Goal: Task Accomplishment & Management: Manage account settings

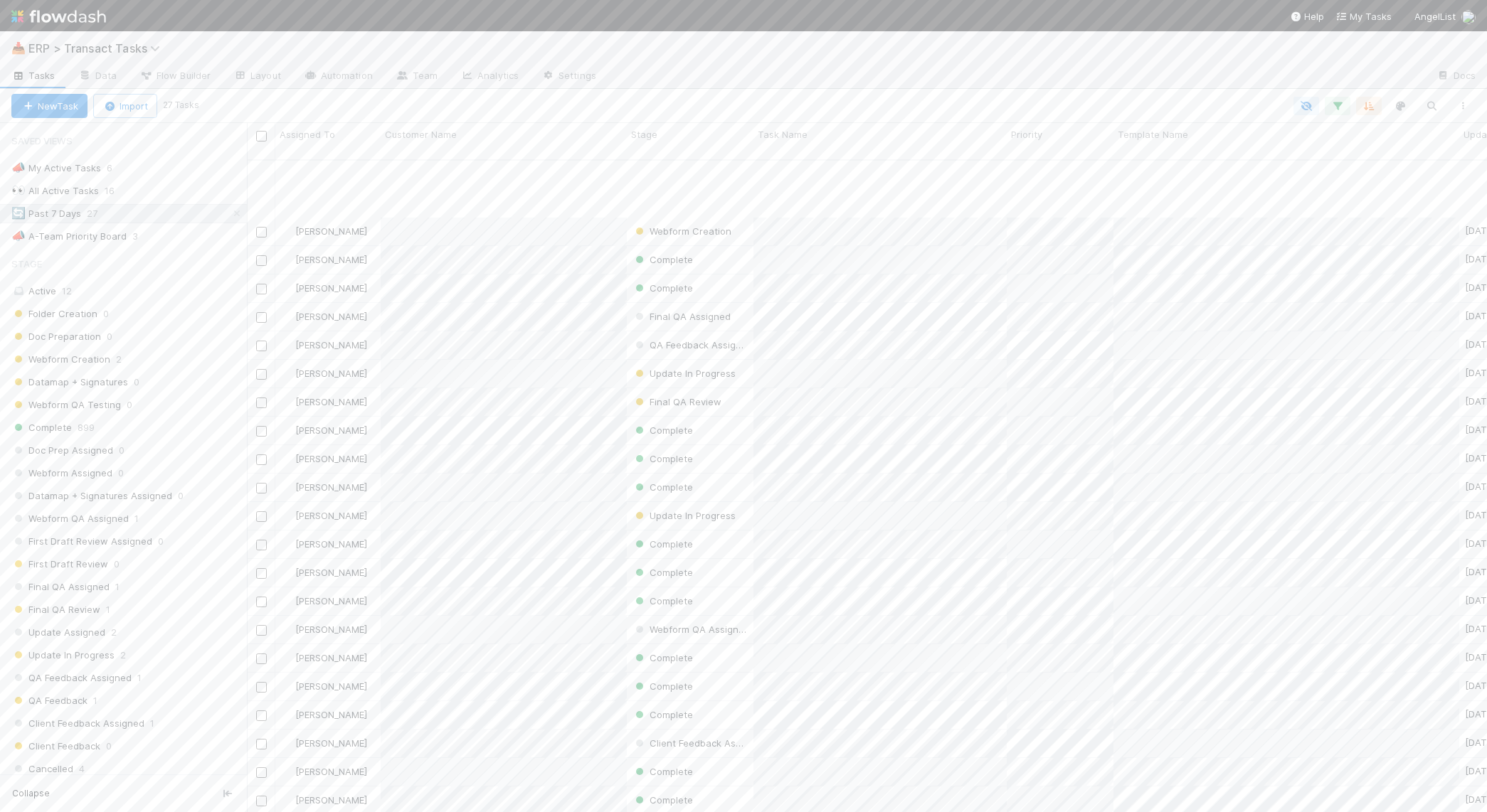
scroll to position [651, 1228]
click at [85, 46] on span "ERP > Transact Tasks" at bounding box center [97, 48] width 138 height 14
type input "customer"
click at [1374, 79] on input "coyote" at bounding box center [1357, 81] width 142 height 17
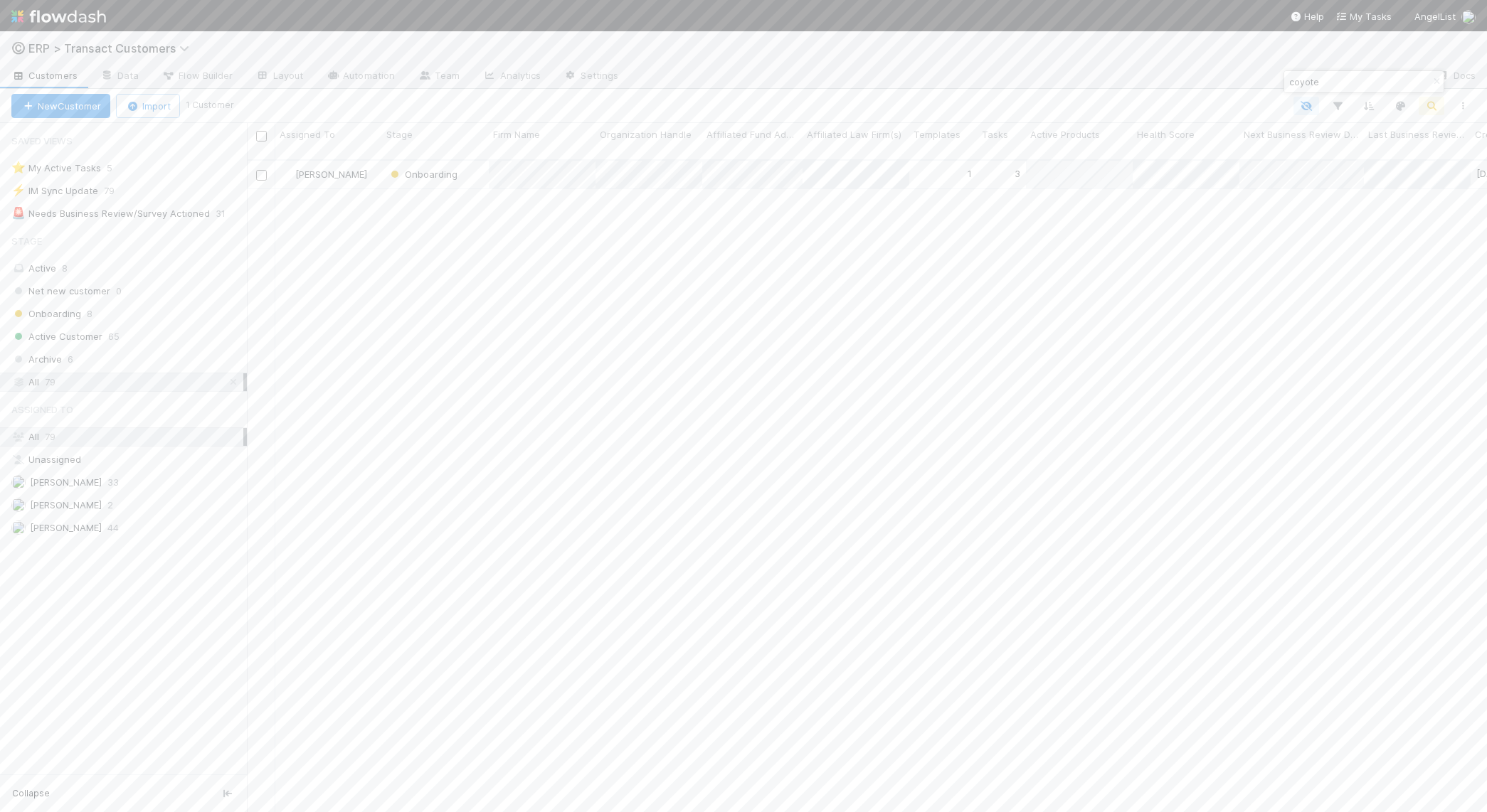
click at [1374, 79] on input "coyote" at bounding box center [1357, 81] width 142 height 17
type input "starfra"
click at [382, 166] on div "Onboarding" at bounding box center [435, 175] width 107 height 28
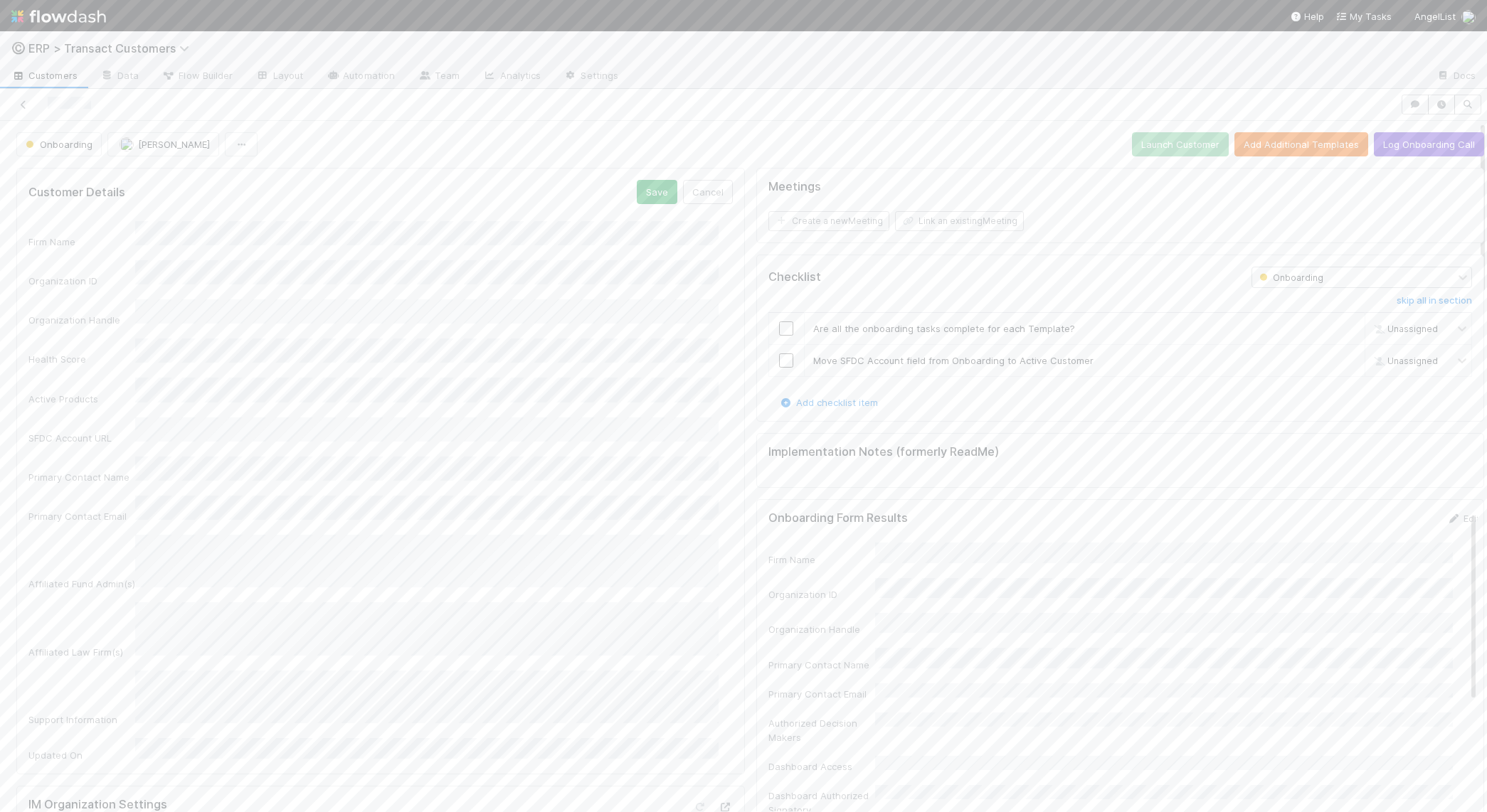
click at [71, 456] on div "Primary Contact Name" at bounding box center [380, 470] width 705 height 28
click at [637, 194] on button "Save" at bounding box center [657, 192] width 40 height 25
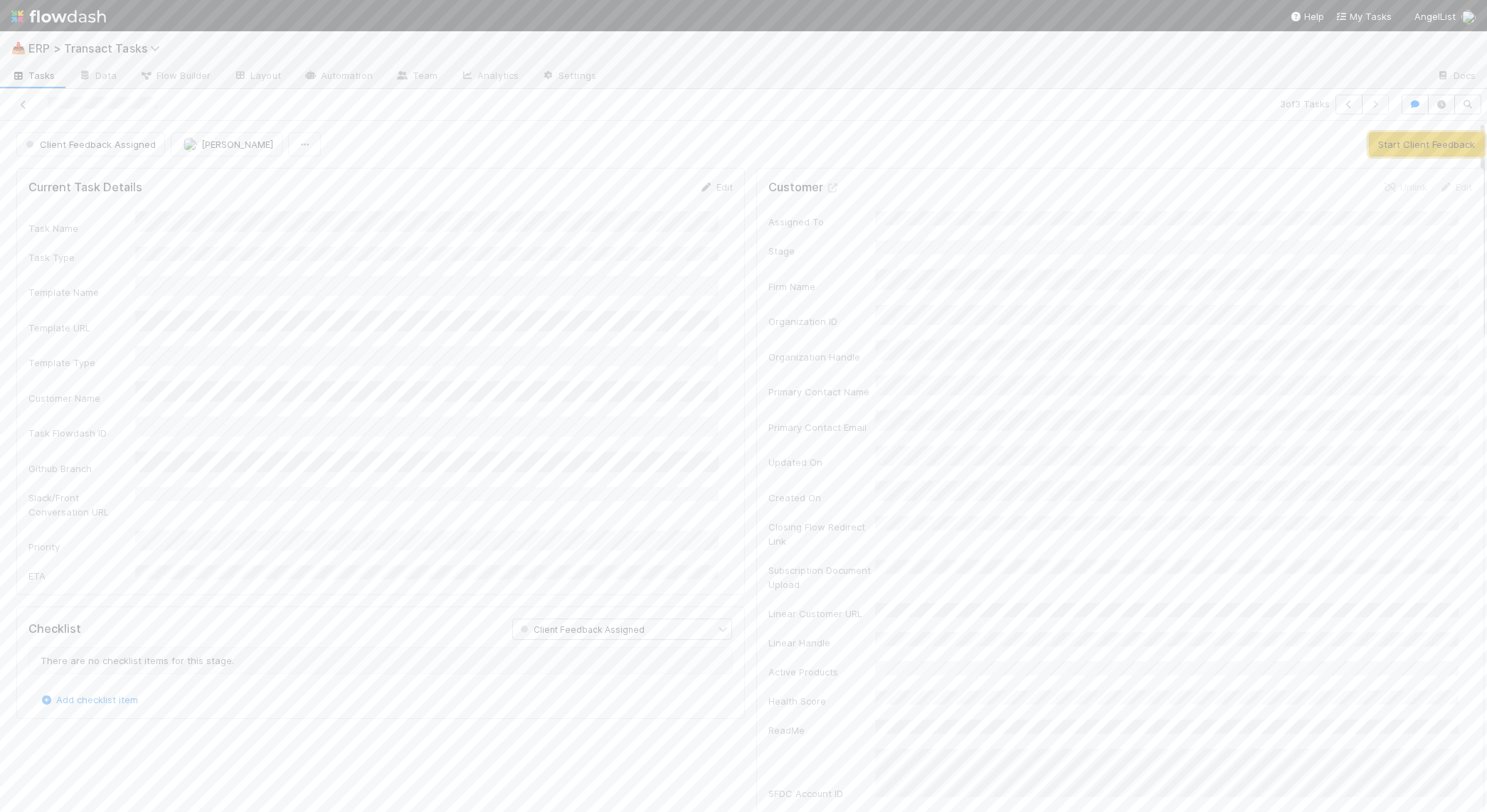
click at [1408, 150] on button "Start Client Feedback" at bounding box center [1427, 145] width 116 height 25
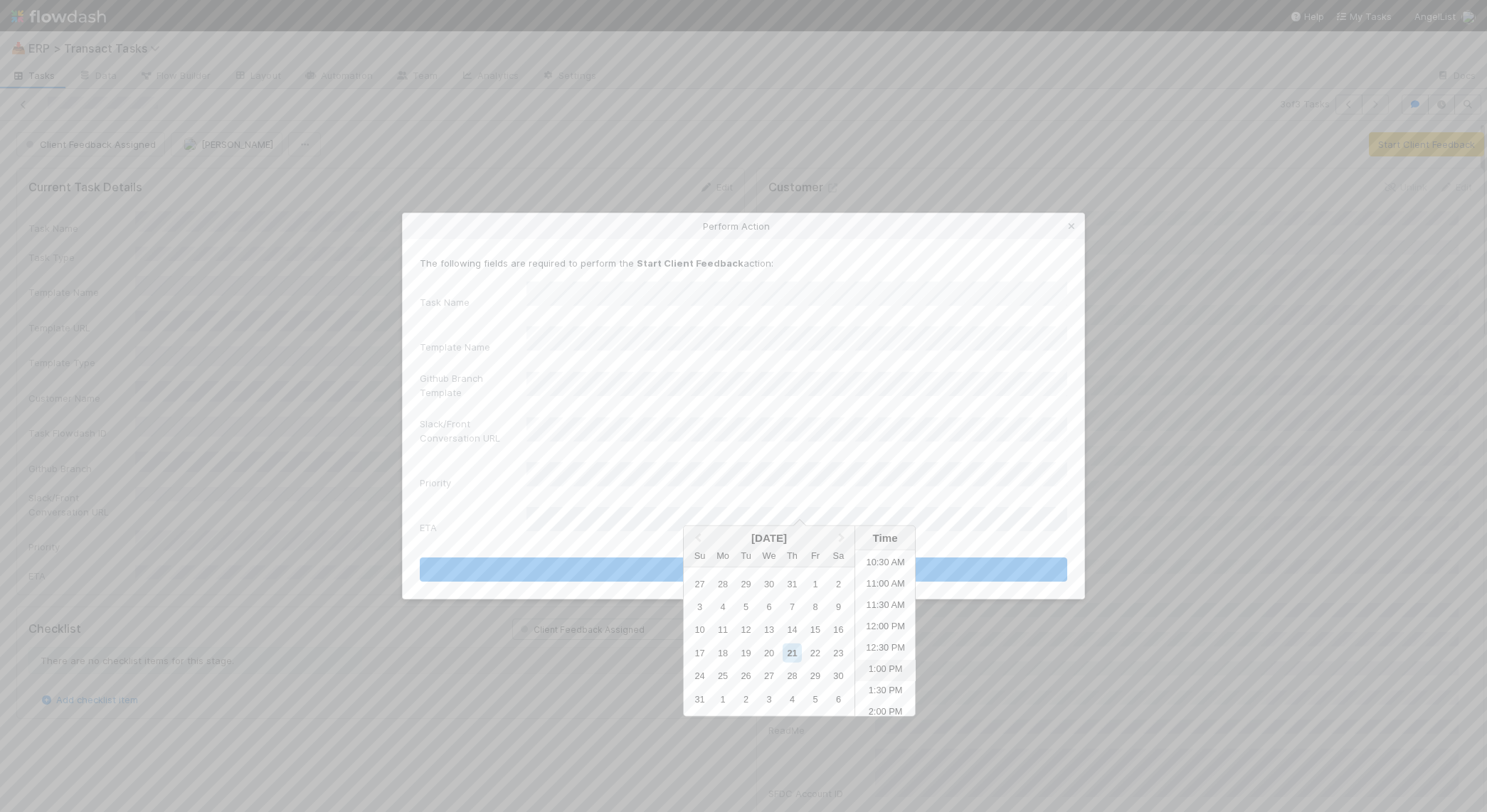
scroll to position [447, 0]
click at [816, 631] on div "15" at bounding box center [815, 630] width 19 height 19
click at [630, 558] on button "Start Client Feedback" at bounding box center [743, 570] width 648 height 25
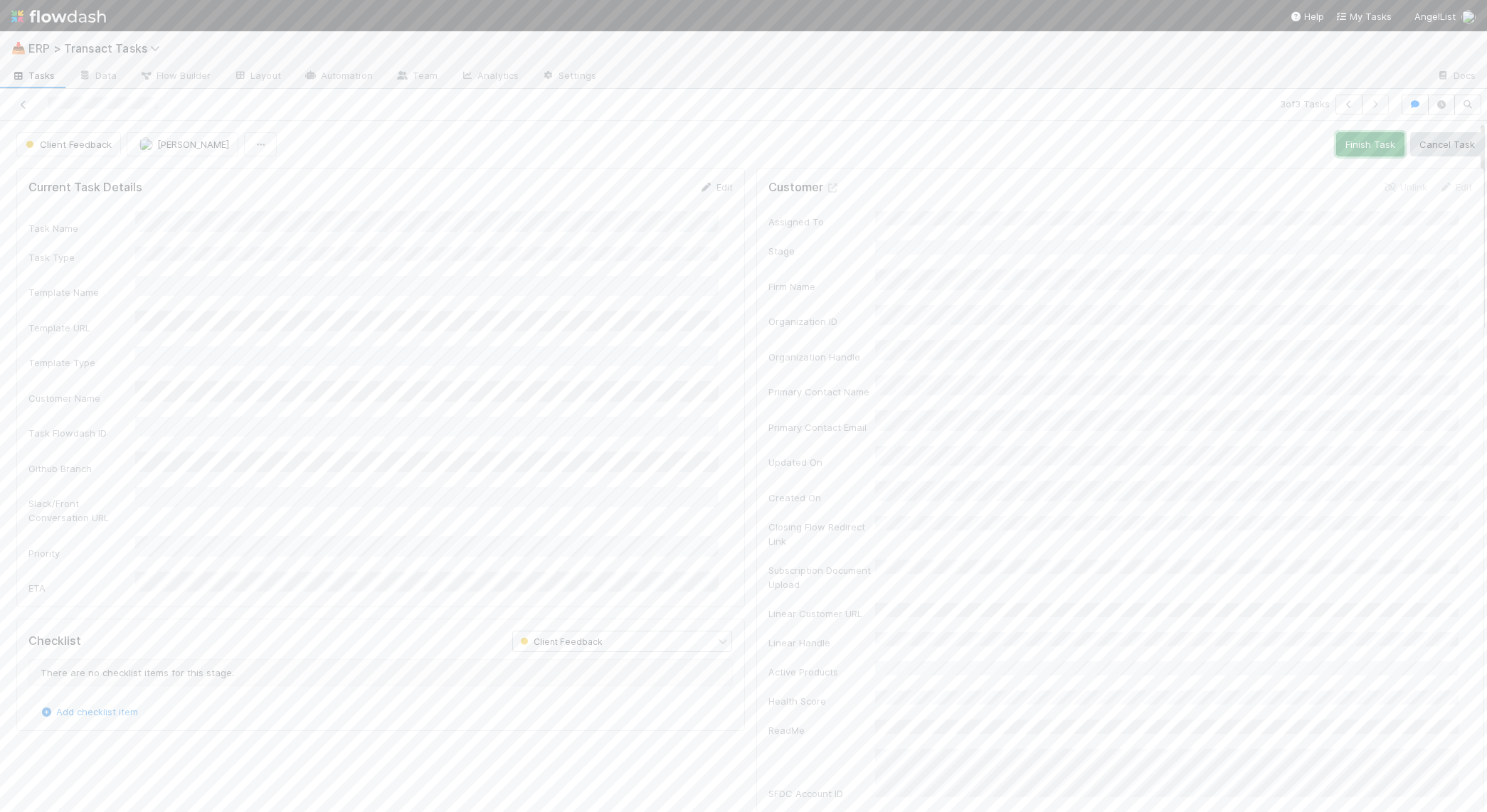
click at [1342, 149] on button "Finish Task" at bounding box center [1370, 145] width 68 height 25
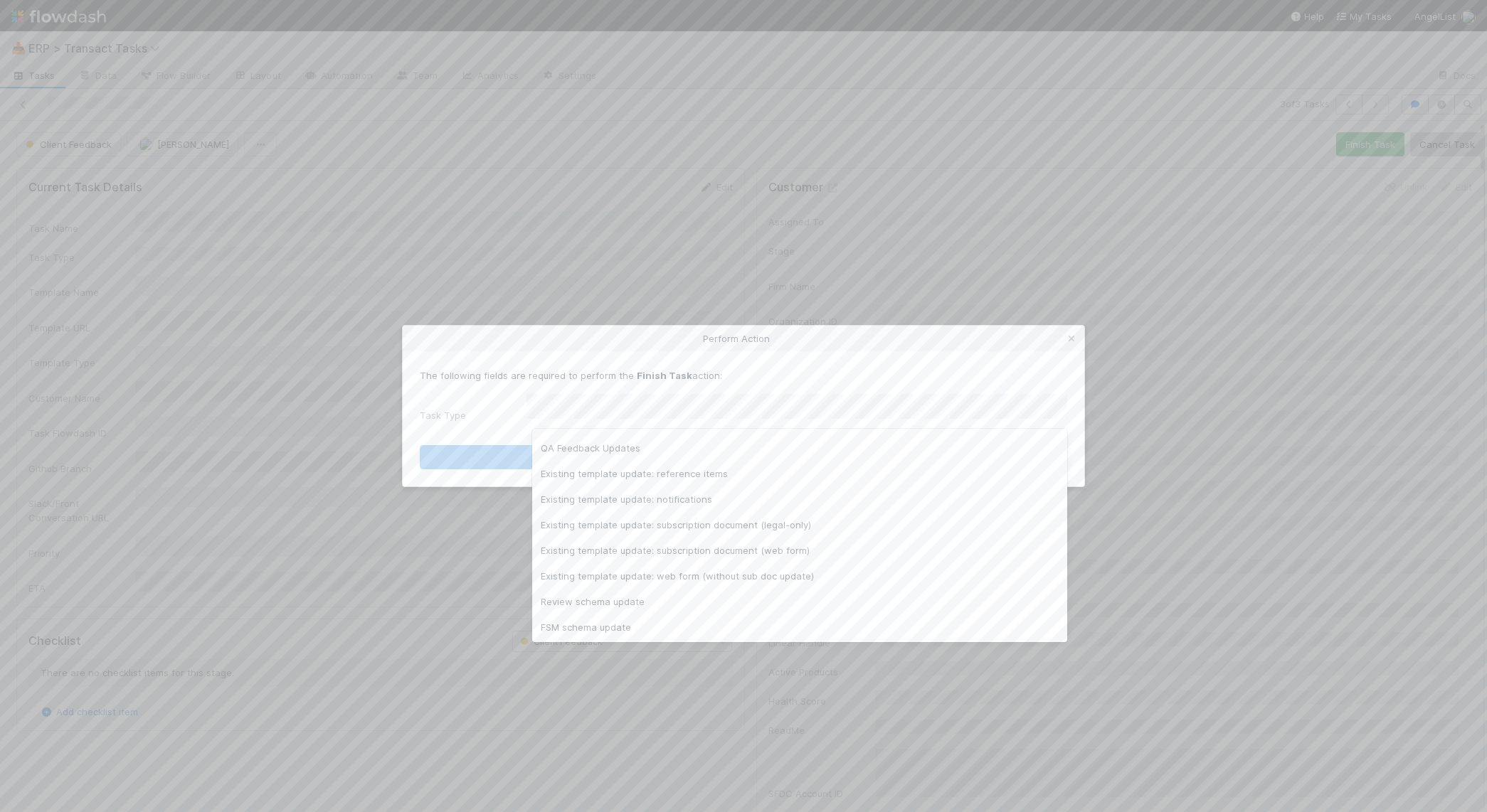
scroll to position [201, 0]
click at [733, 542] on div "Existing template update: subscription document (web form)" at bounding box center [799, 550] width 535 height 25
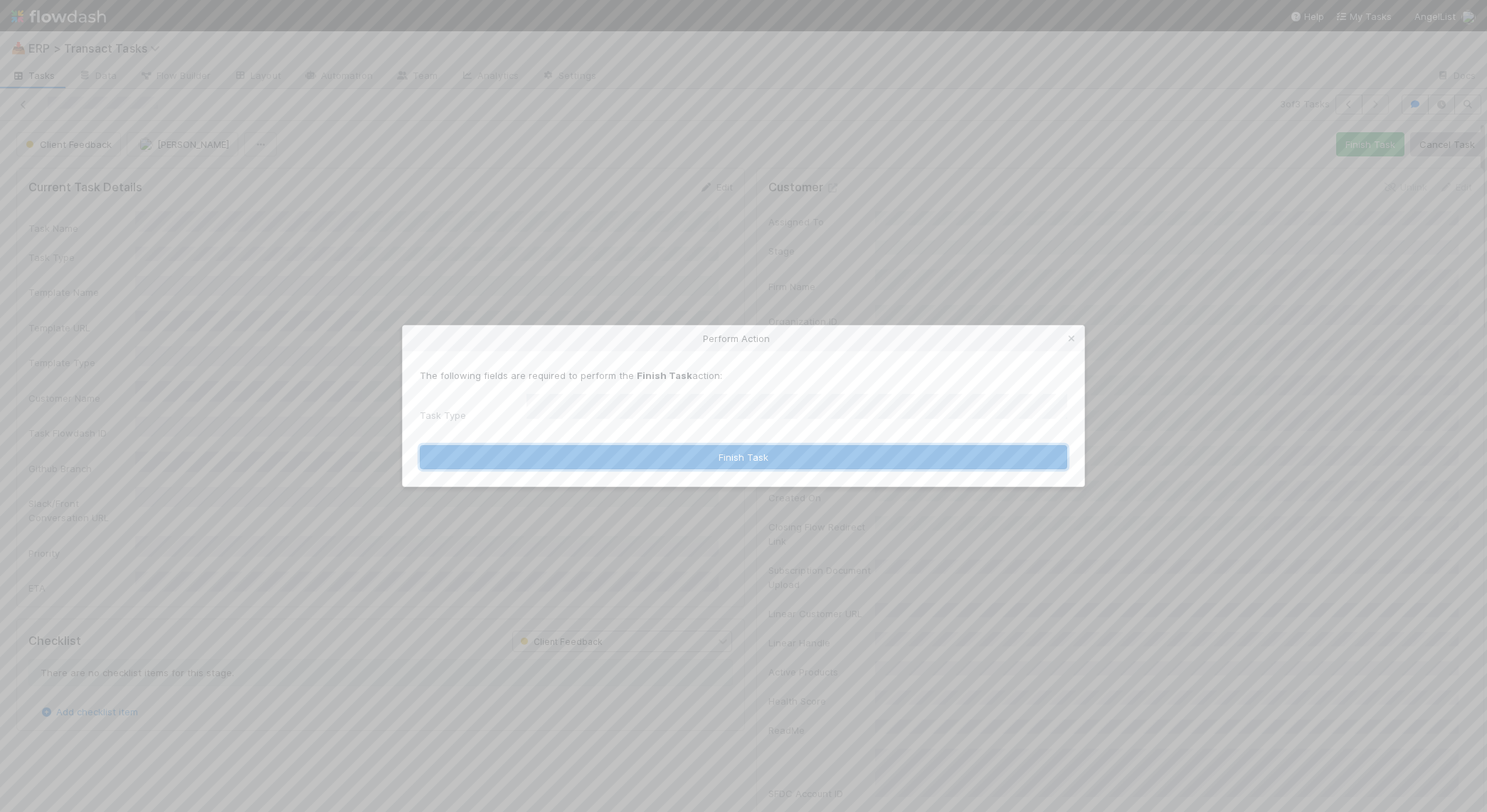
click at [734, 455] on button "Finish Task" at bounding box center [743, 457] width 648 height 25
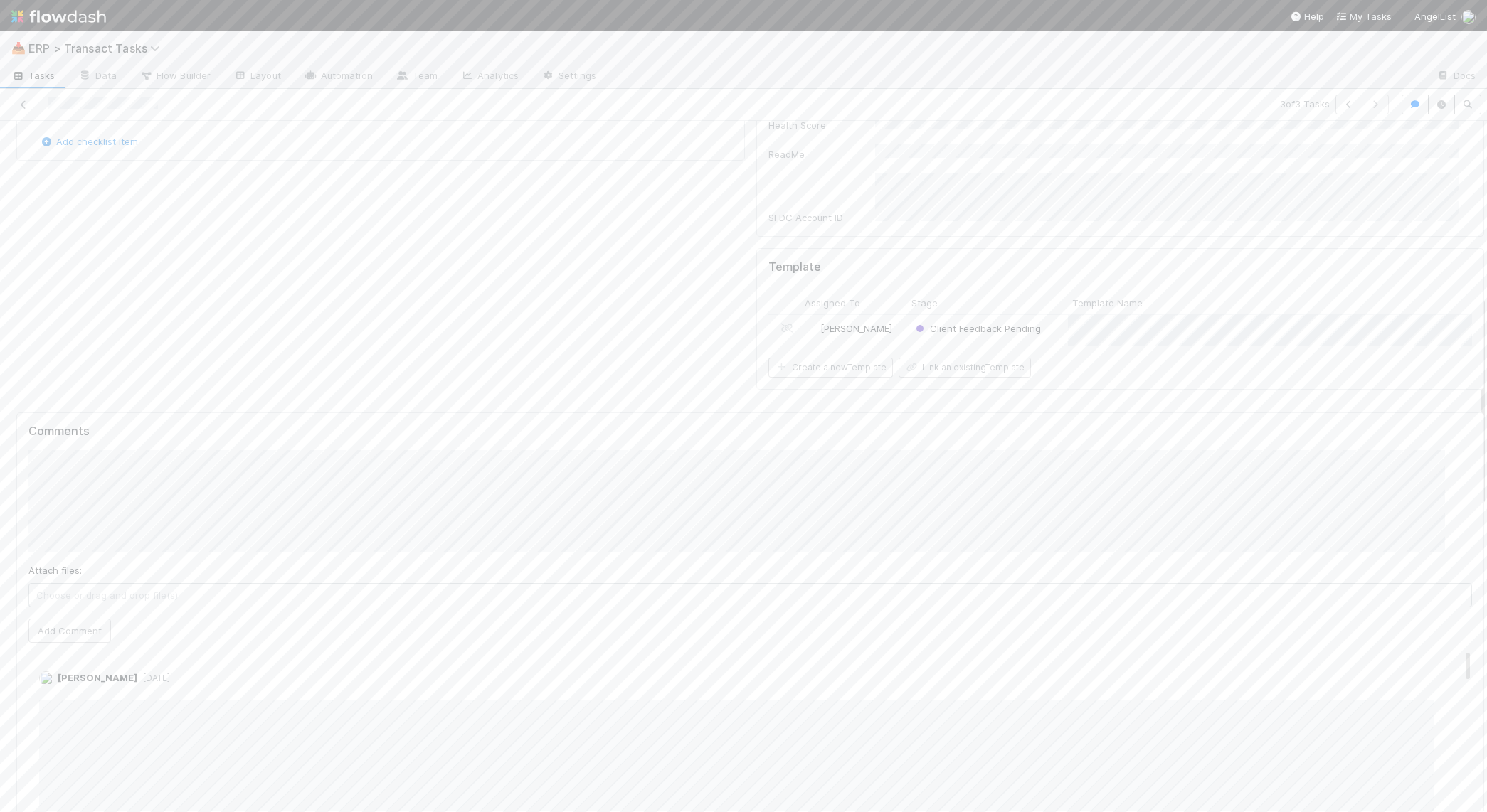
scroll to position [577, 0]
click at [1040, 314] on div "Client Feedback Pending" at bounding box center [988, 329] width 161 height 31
click at [1404, 151] on button "Feedback Complete" at bounding box center [1430, 145] width 108 height 25
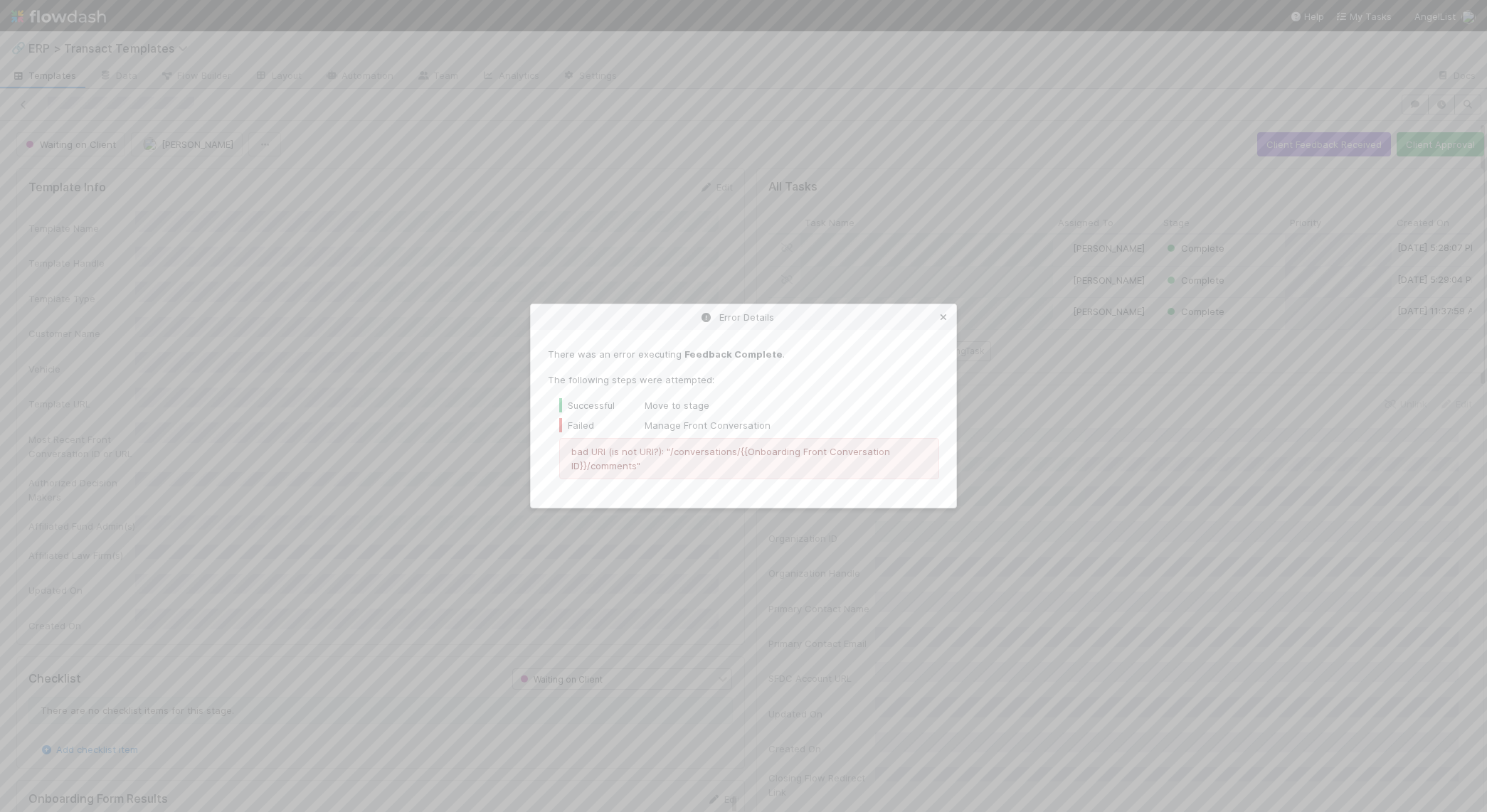
click at [941, 315] on icon at bounding box center [944, 317] width 14 height 10
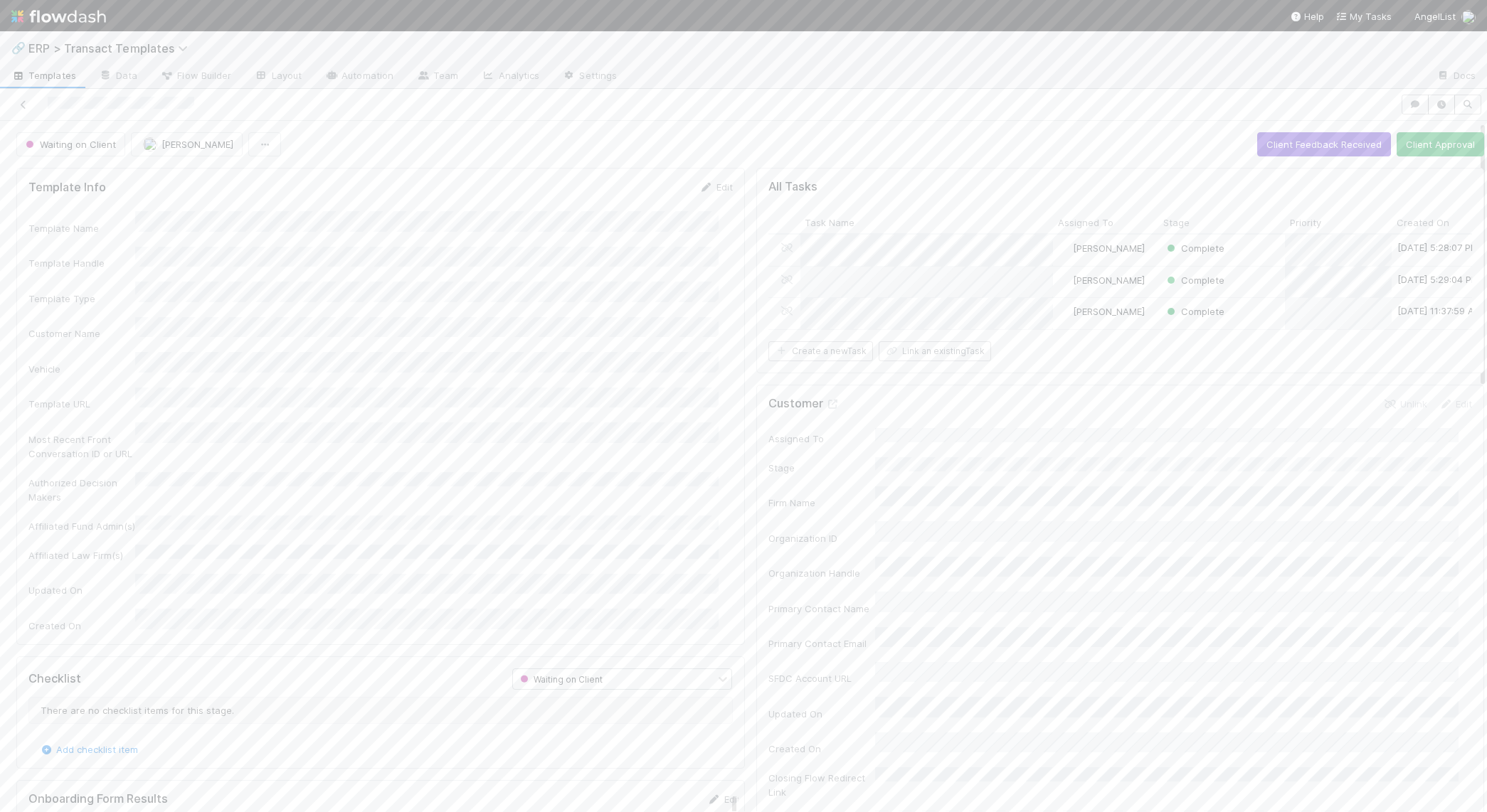
click at [374, 743] on div "Add checklist item" at bounding box center [380, 750] width 705 height 14
drag, startPoint x: 805, startPoint y: 408, endPoint x: 822, endPoint y: 420, distance: 20.8
click at [806, 407] on h5 "Customer" at bounding box center [804, 400] width 72 height 14
click at [826, 406] on icon at bounding box center [833, 400] width 14 height 10
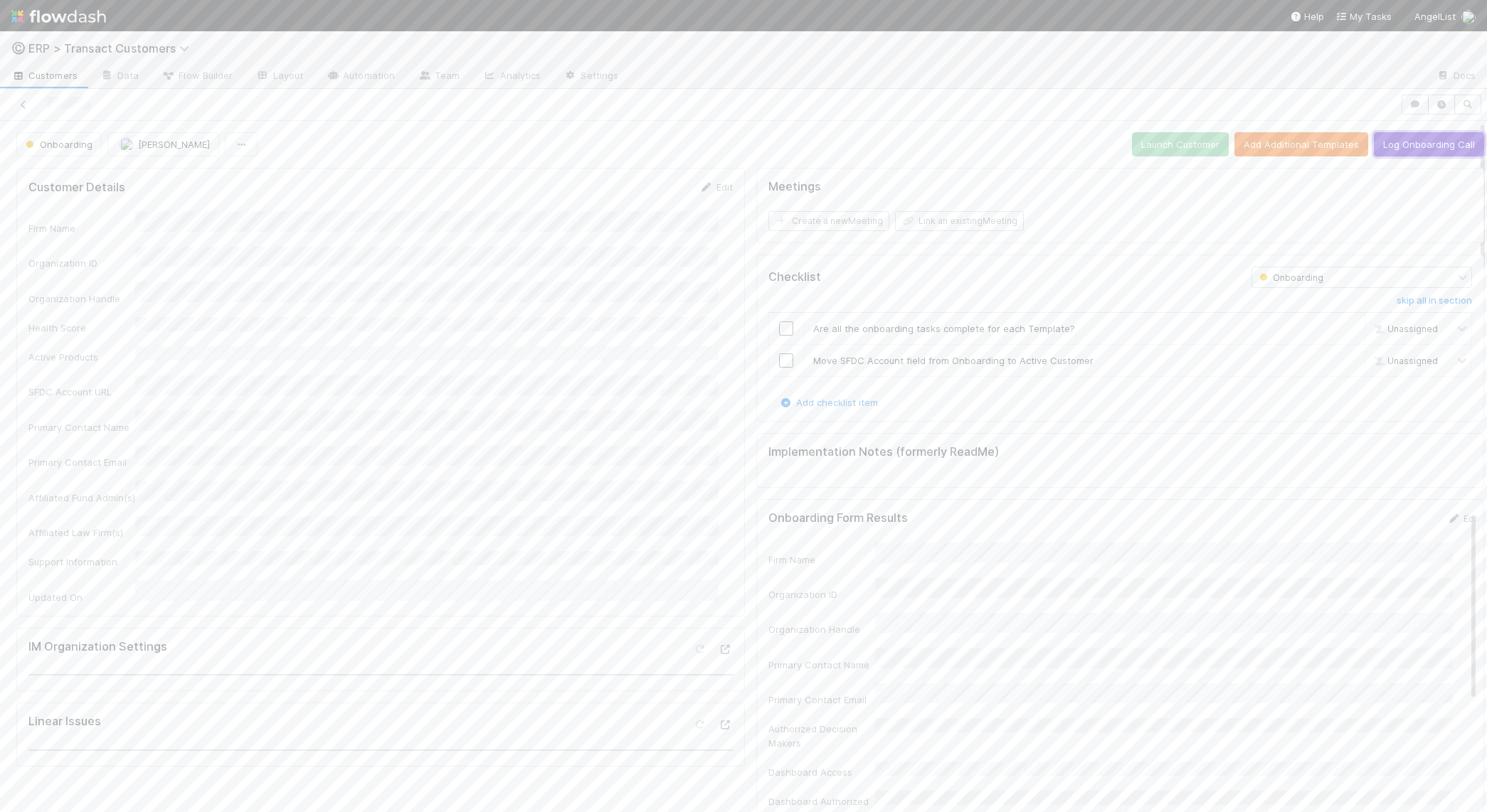
click at [1383, 145] on button "Log Onboarding Call" at bounding box center [1429, 145] width 110 height 25
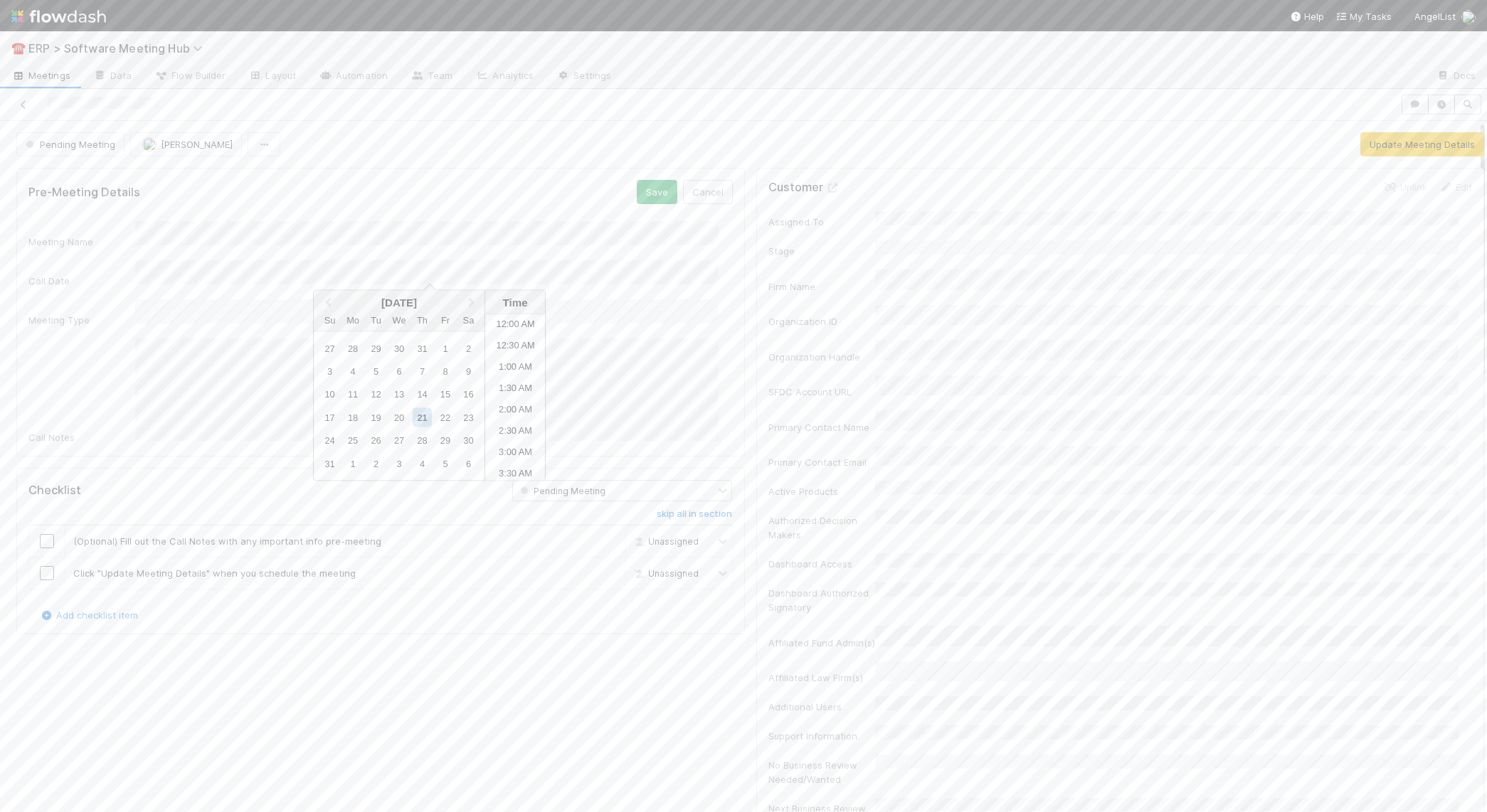
scroll to position [440, 0]
click at [447, 394] on div "15" at bounding box center [445, 394] width 19 height 19
click at [511, 420] on li "12:30 PM" at bounding box center [515, 420] width 60 height 21
drag, startPoint x: 44, startPoint y: 529, endPoint x: 51, endPoint y: 554, distance: 26.0
click at [44, 534] on input "checkbox" at bounding box center [46, 541] width 14 height 14
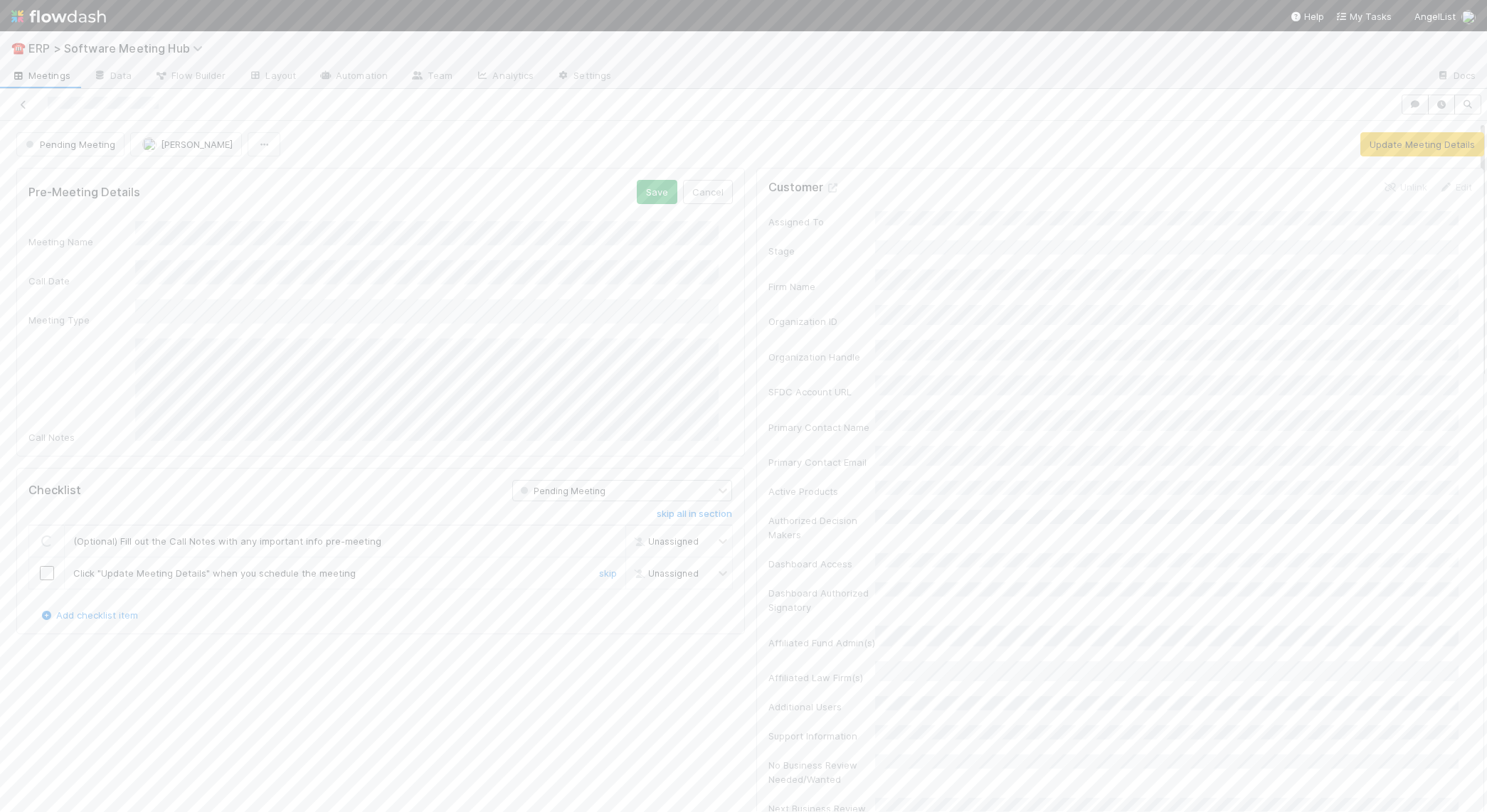
click at [51, 566] on input "checkbox" at bounding box center [46, 573] width 14 height 14
checkbox input "true"
click at [645, 195] on button "Save" at bounding box center [657, 192] width 40 height 25
click at [1371, 146] on button "Update Meeting Details" at bounding box center [1421, 145] width 124 height 25
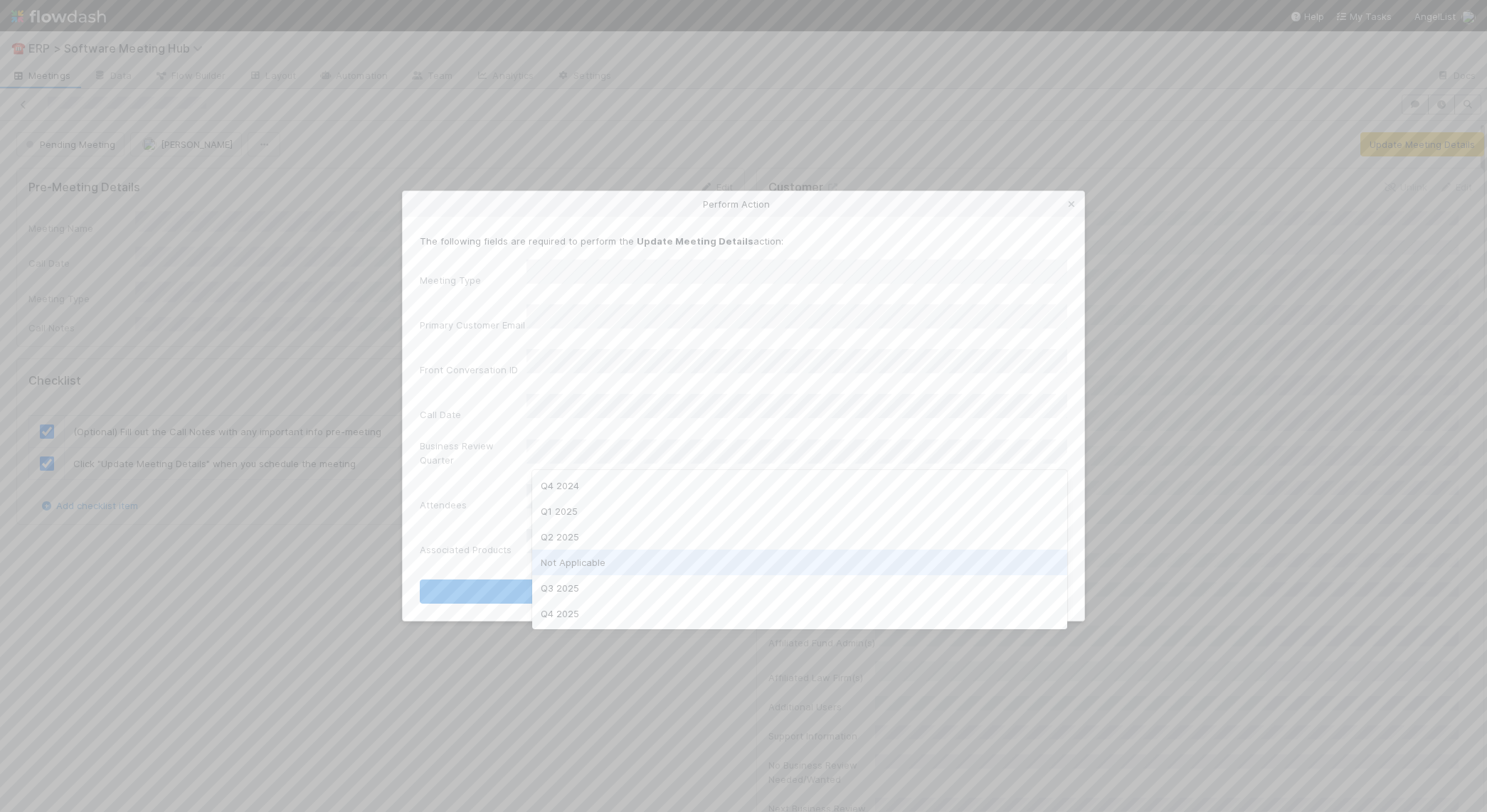
click at [662, 558] on div "Not Applicable" at bounding box center [799, 562] width 535 height 25
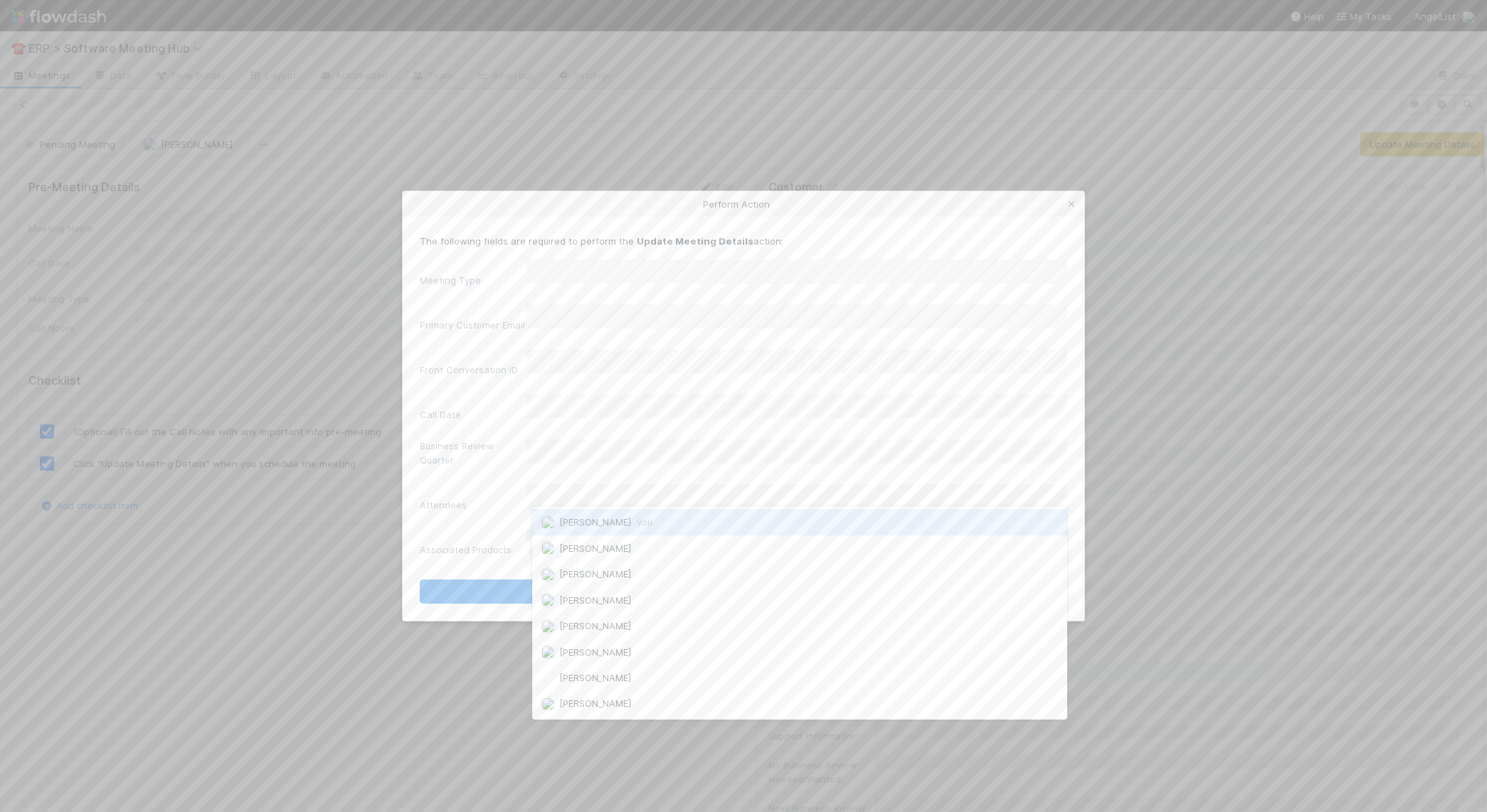
click at [638, 516] on span "you" at bounding box center [645, 521] width 16 height 11
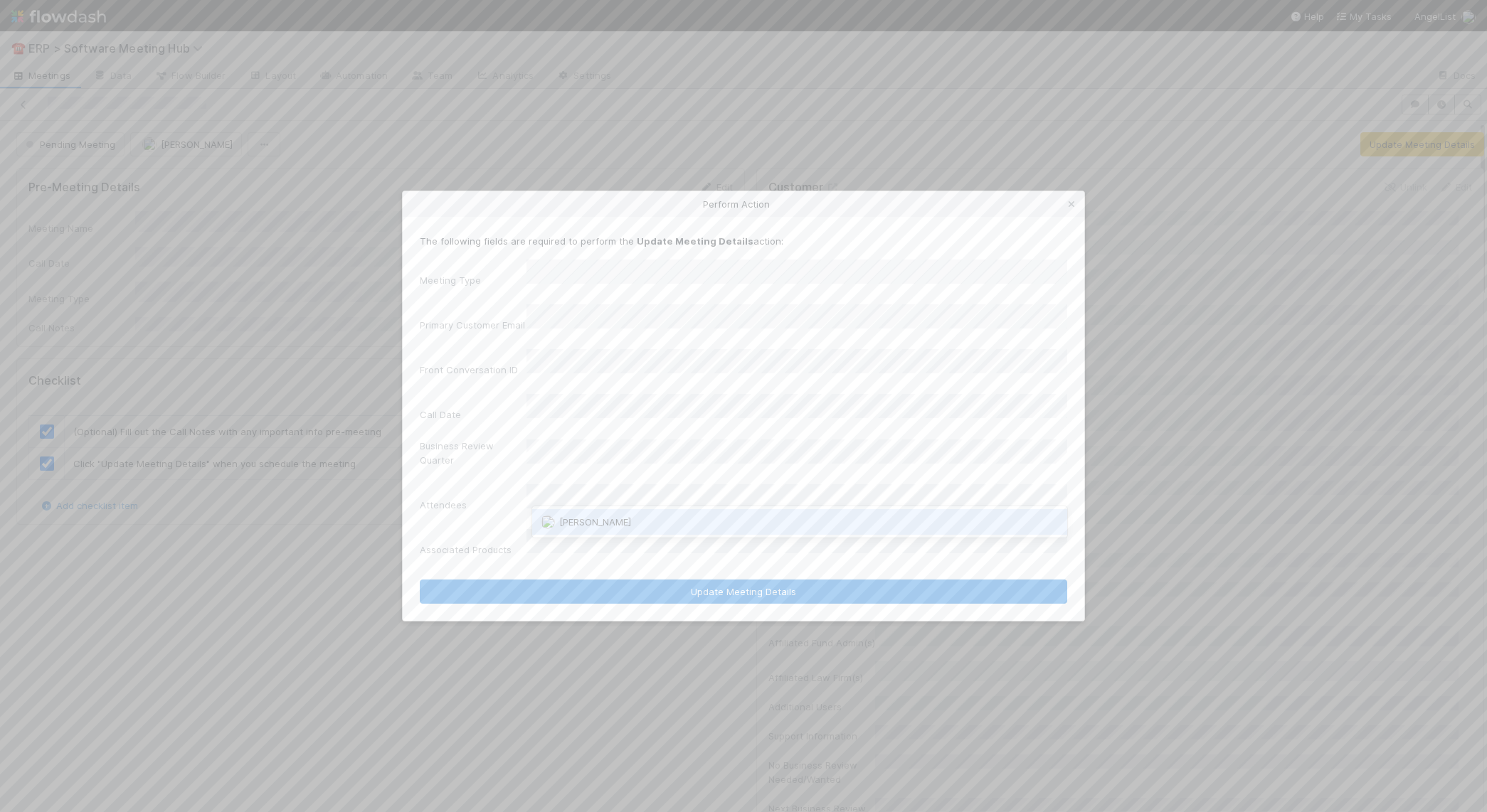
click at [661, 521] on div "[PERSON_NAME]" at bounding box center [799, 521] width 535 height 25
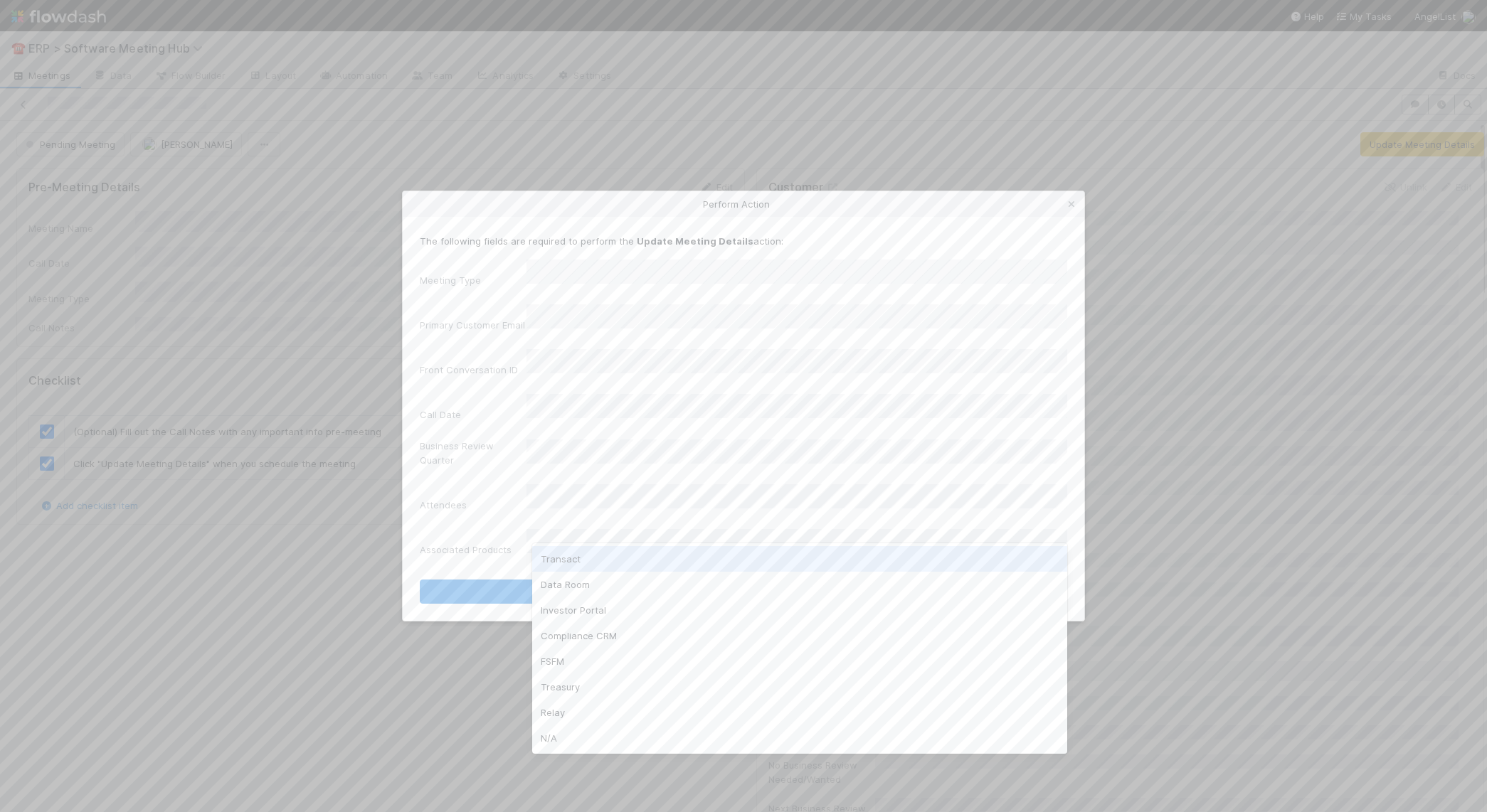
click at [597, 561] on div "Transact" at bounding box center [799, 559] width 535 height 25
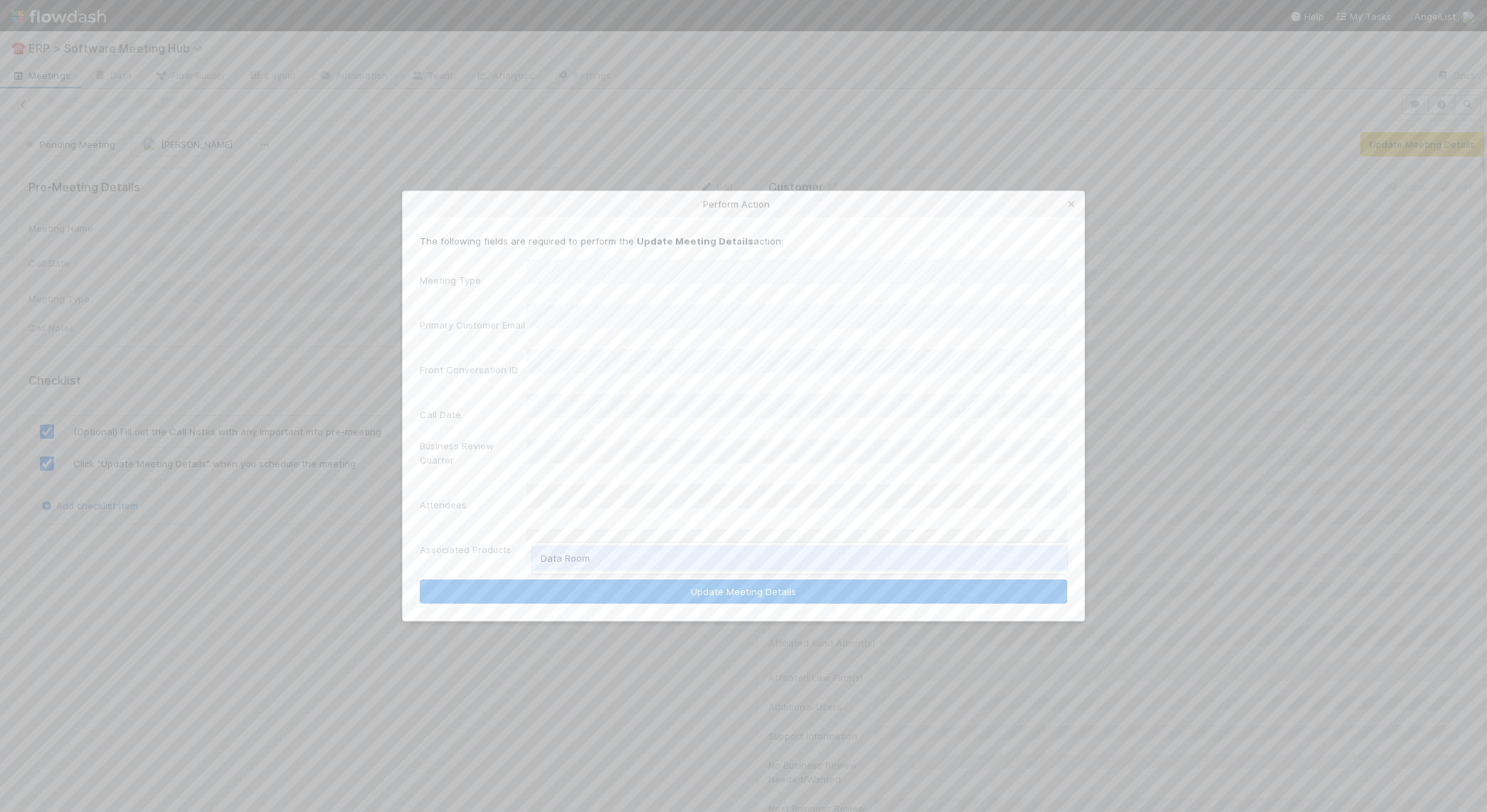
click at [610, 561] on div "Data Room" at bounding box center [799, 558] width 535 height 25
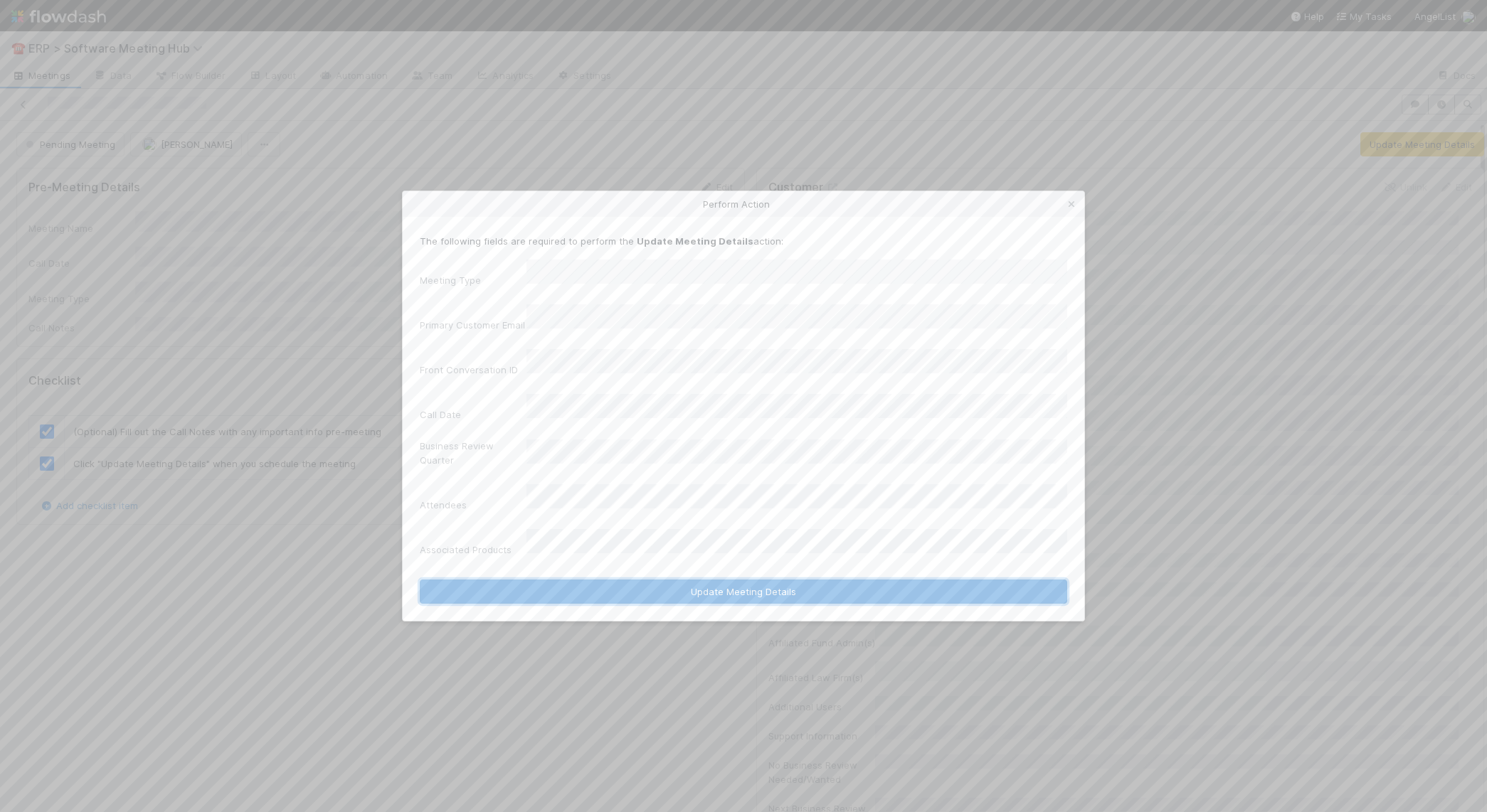
click at [619, 580] on button "Update Meeting Details" at bounding box center [743, 592] width 648 height 25
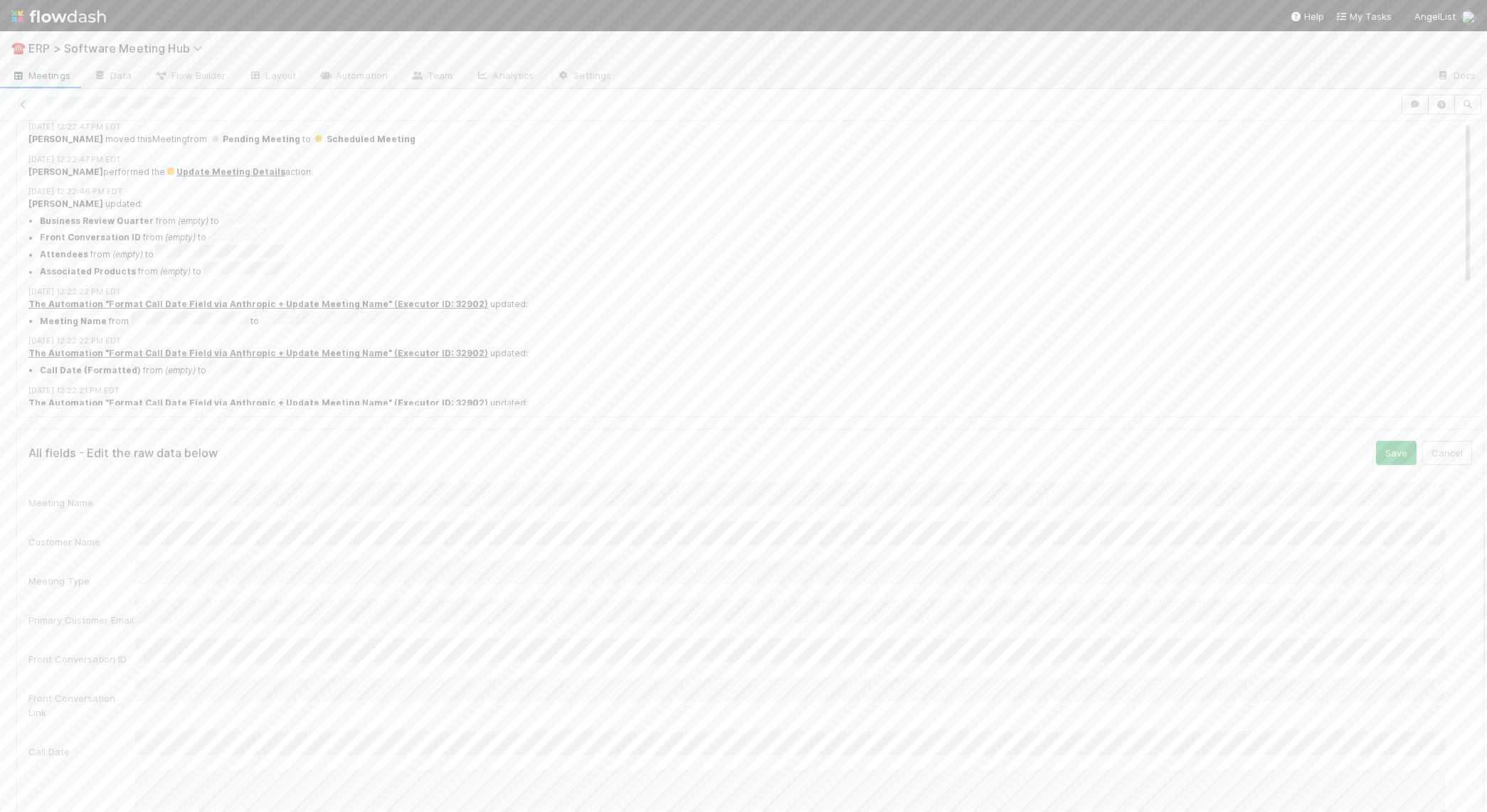
scroll to position [1604, 0]
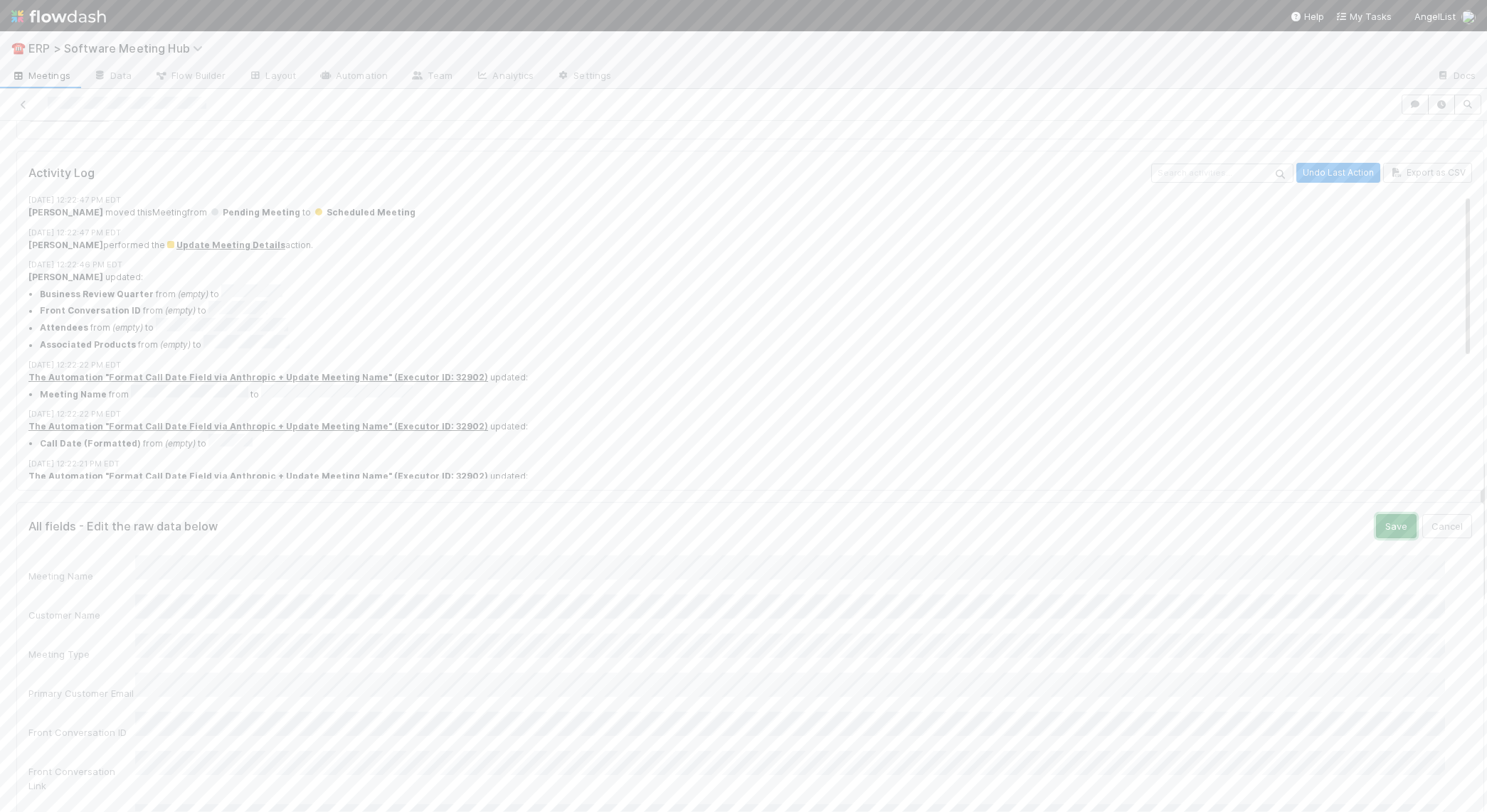
click at [1376, 514] on button "Save" at bounding box center [1396, 526] width 40 height 25
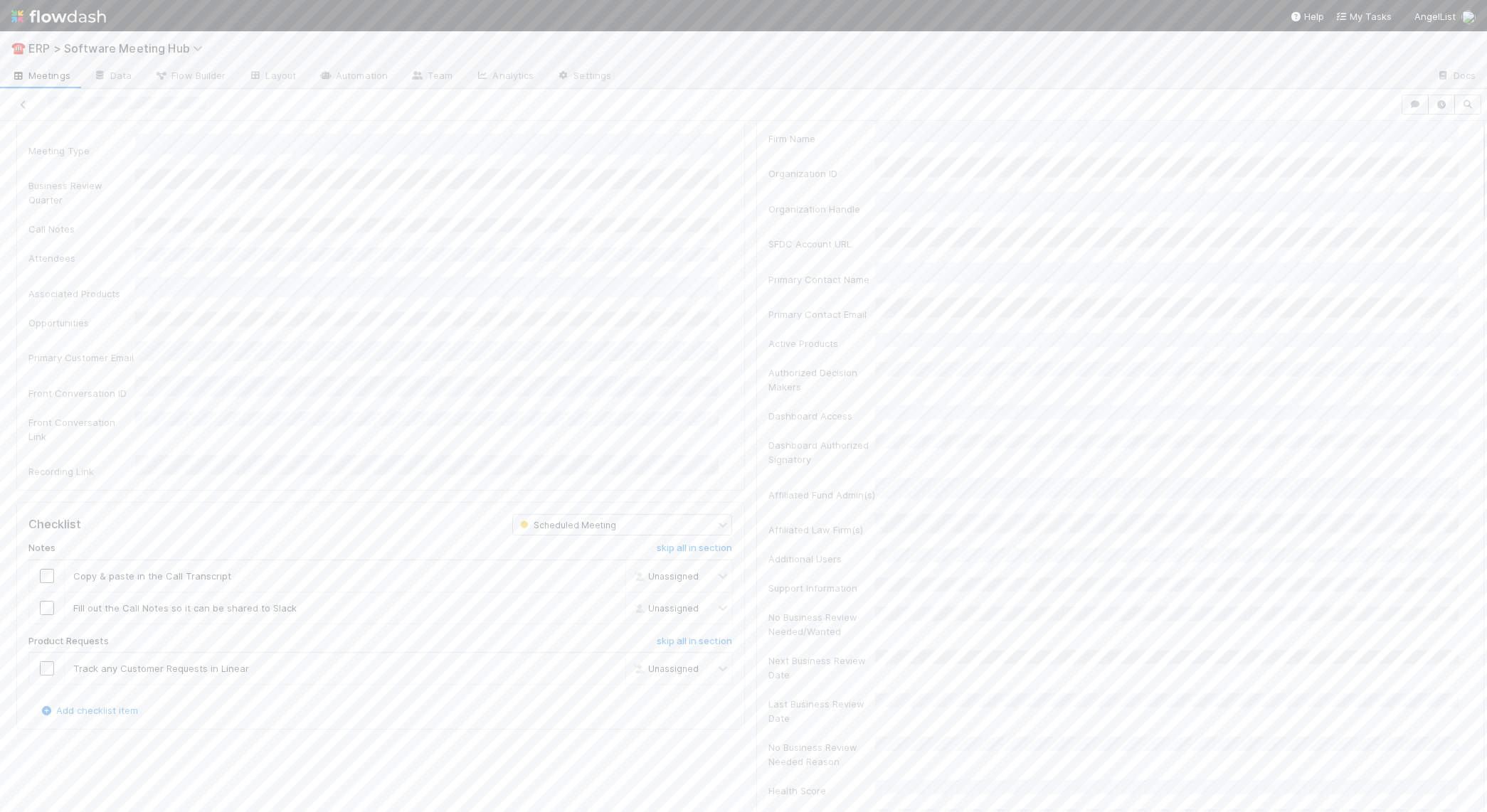
scroll to position [0, 0]
click at [645, 194] on button "Save" at bounding box center [657, 192] width 40 height 25
click at [53, 705] on input "checkbox" at bounding box center [46, 712] width 14 height 14
drag, startPoint x: 53, startPoint y: 690, endPoint x: 47, endPoint y: 696, distance: 8.5
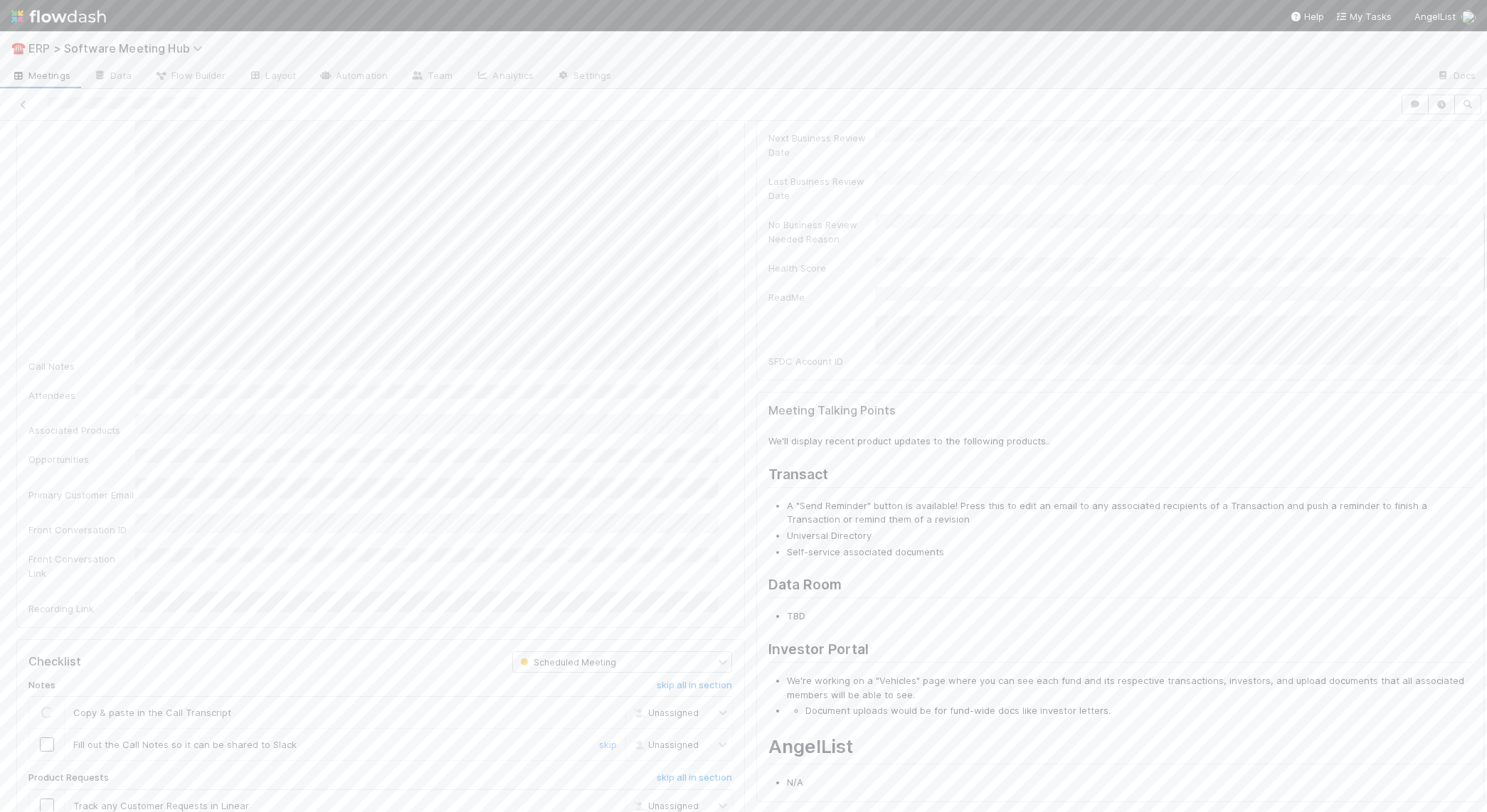
click at [52, 738] on input "checkbox" at bounding box center [46, 745] width 14 height 14
click at [603, 799] on div "skip" at bounding box center [605, 806] width 43 height 14
click at [599, 800] on link "skip" at bounding box center [608, 805] width 18 height 11
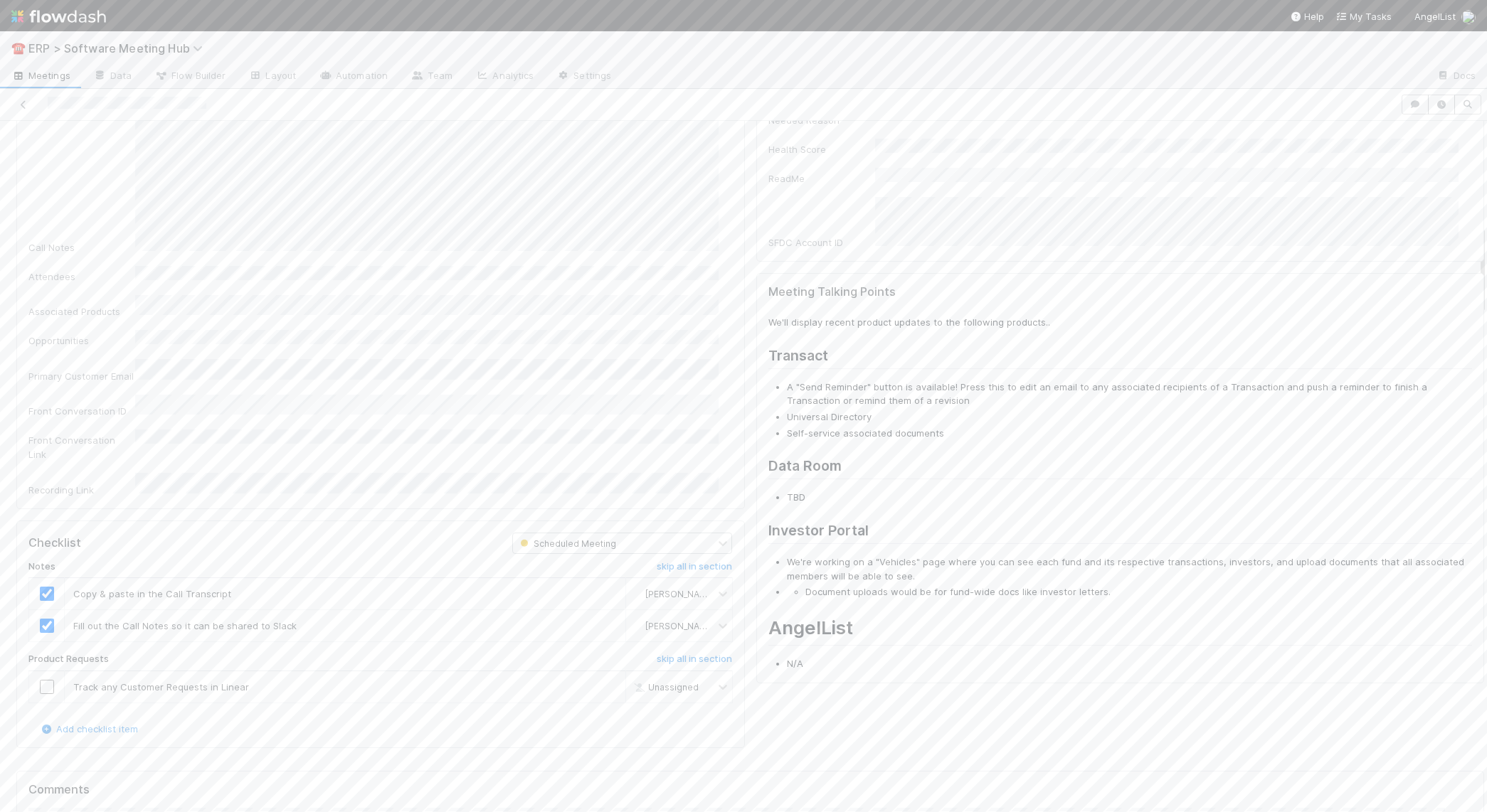
scroll to position [804, 0]
click at [588, 666] on div "skip" at bounding box center [605, 673] width 43 height 14
click at [599, 667] on link "skip" at bounding box center [608, 673] width 18 height 11
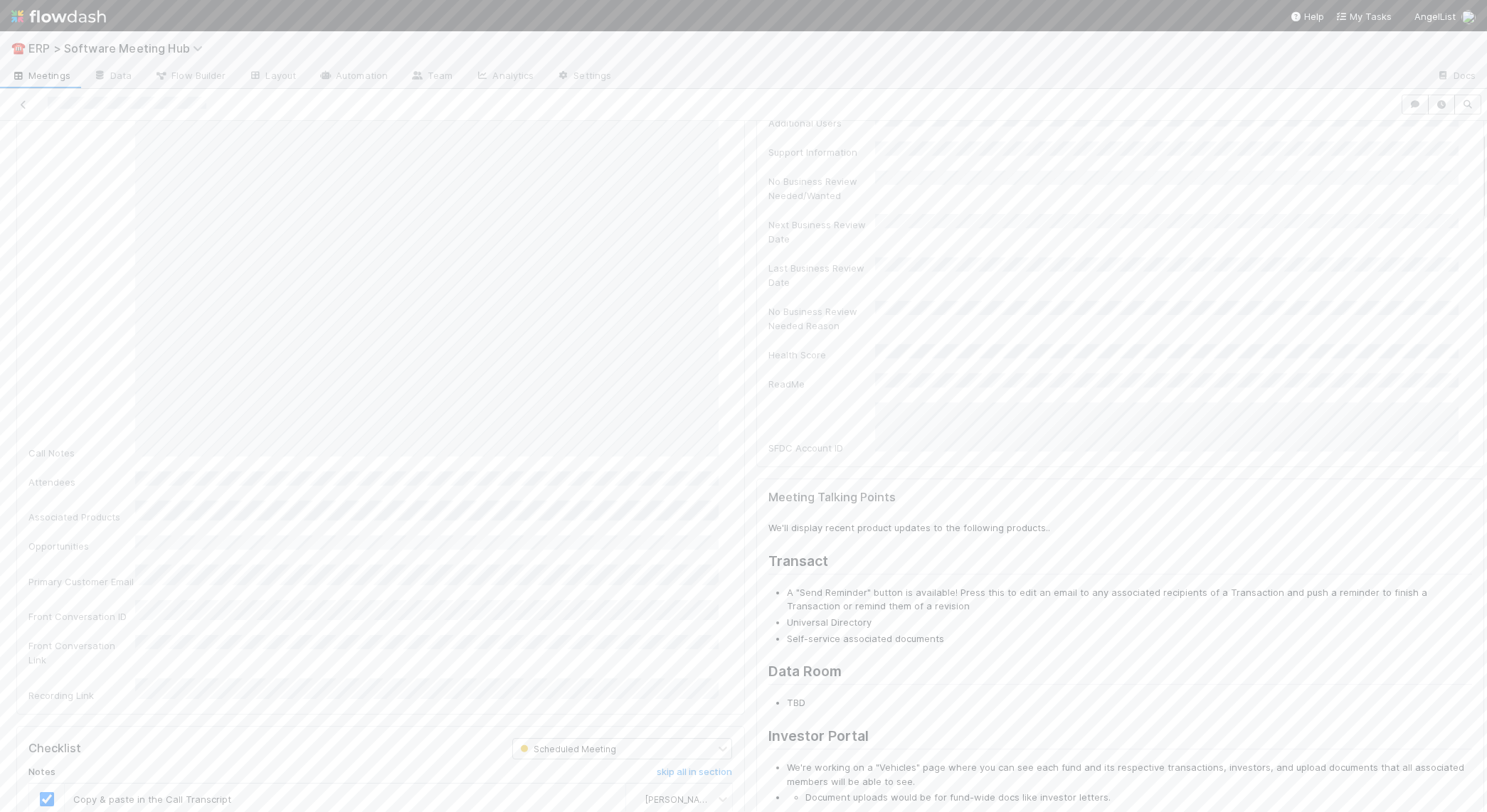
scroll to position [0, 0]
click at [1394, 148] on button "Log Meeting Transcript" at bounding box center [1423, 145] width 123 height 25
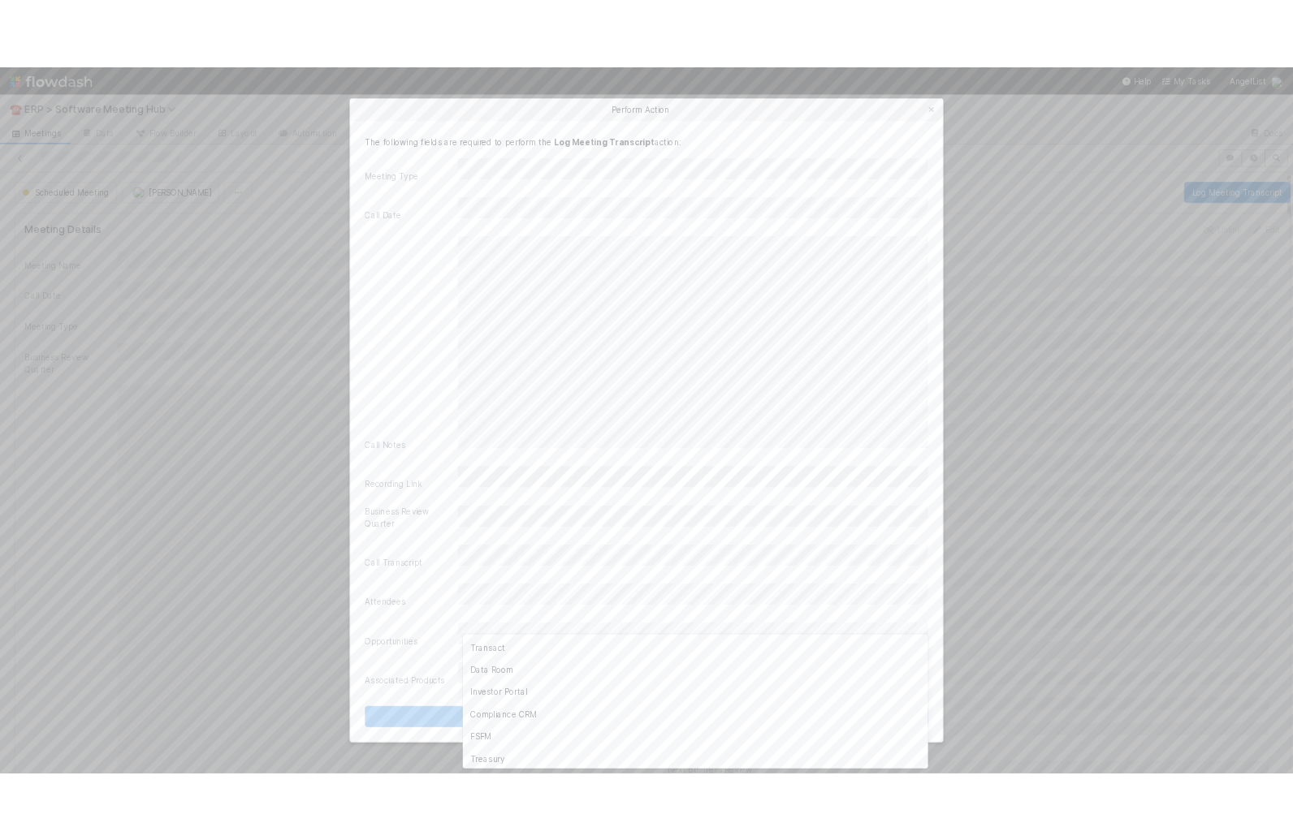
scroll to position [65, 0]
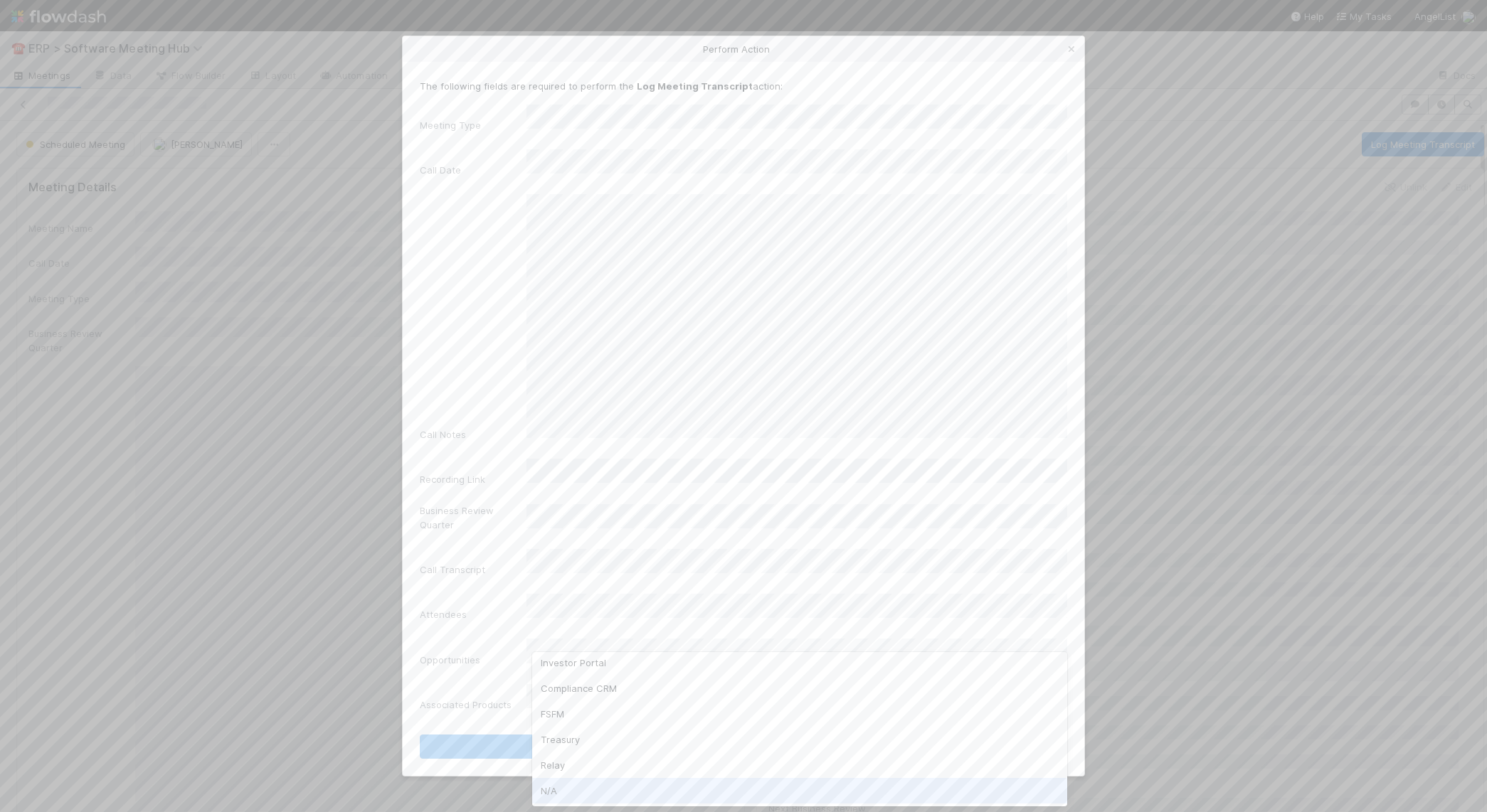
drag, startPoint x: 635, startPoint y: 786, endPoint x: 615, endPoint y: 783, distance: 20.2
click at [615, 783] on div "N/A" at bounding box center [799, 790] width 535 height 25
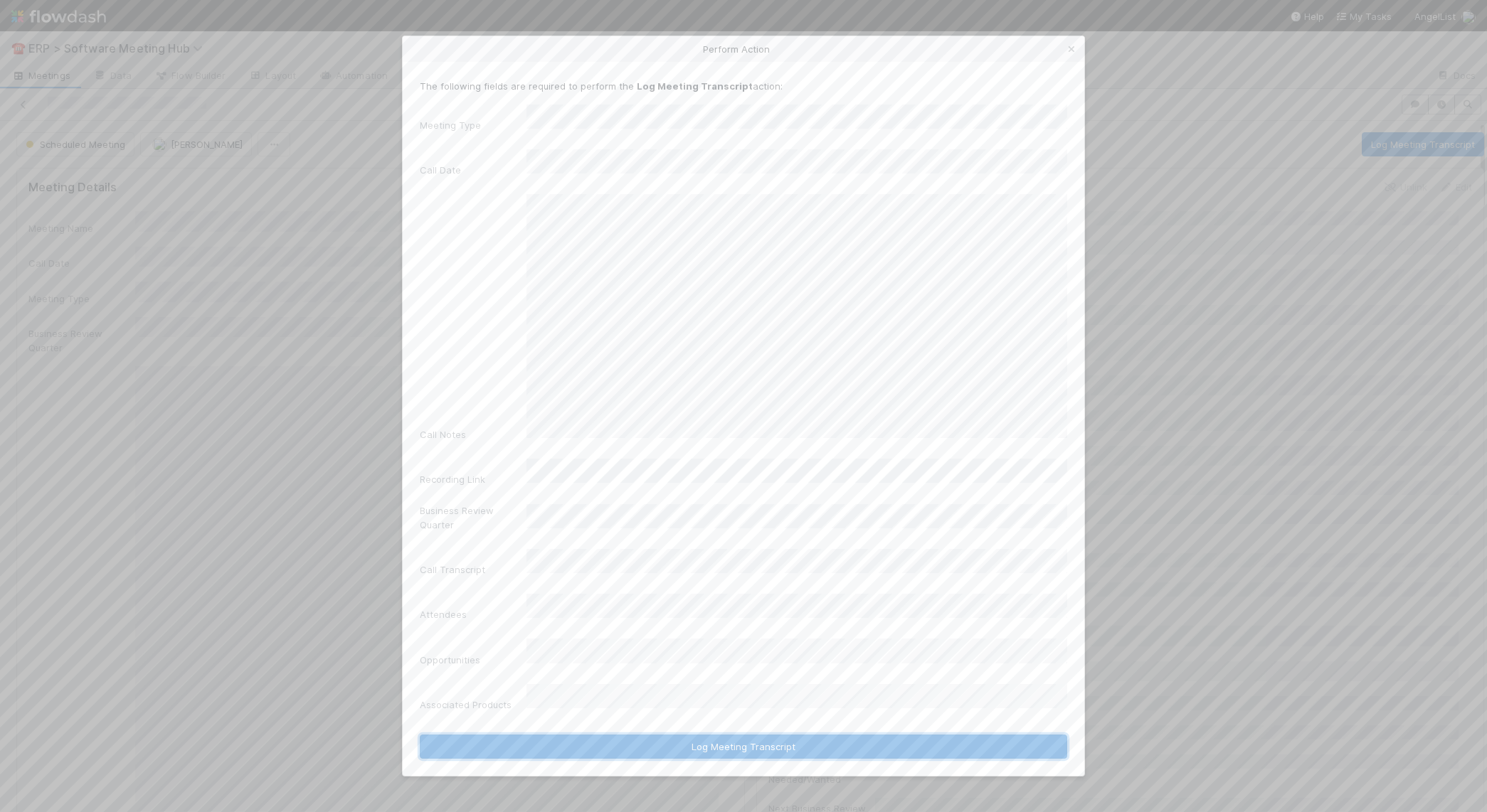
click at [627, 735] on button "Log Meeting Transcript" at bounding box center [743, 747] width 648 height 25
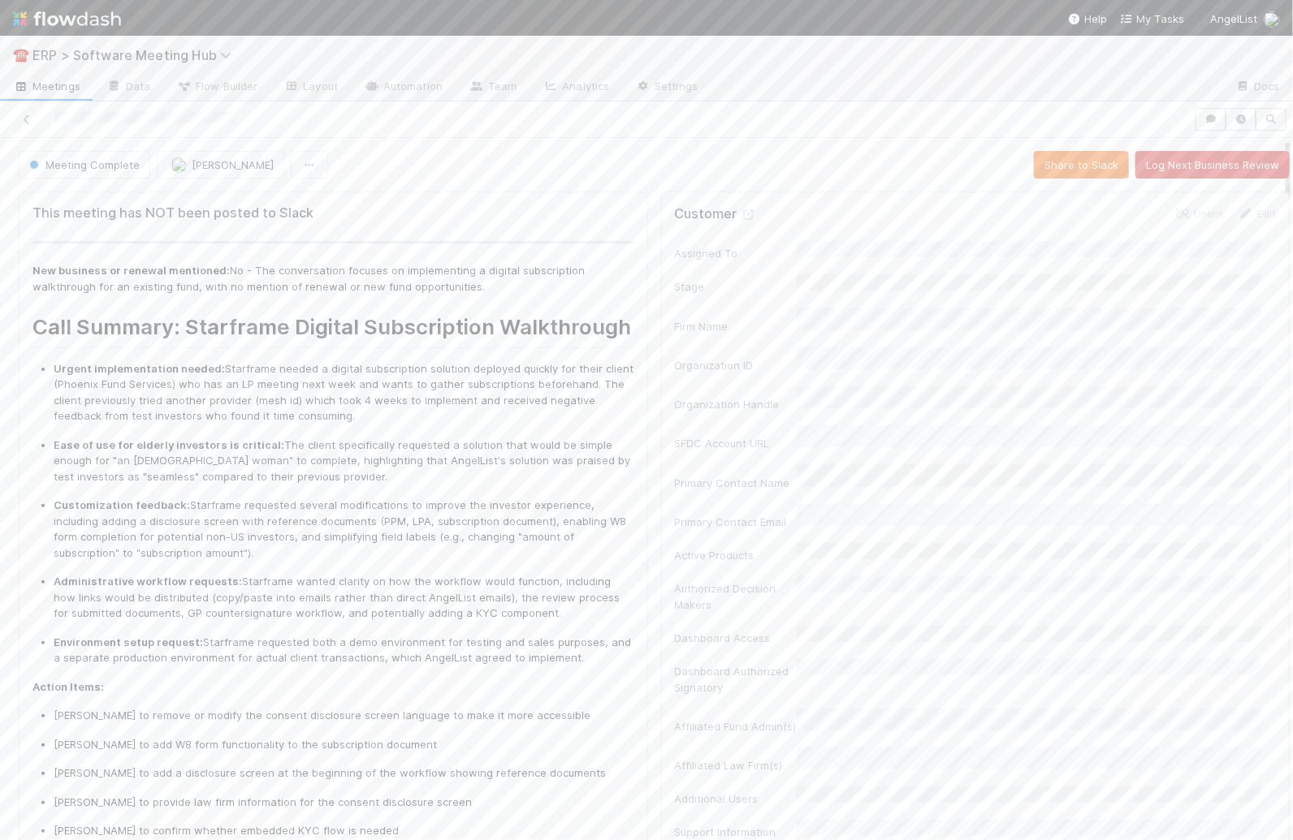
click at [36, 86] on span "Meetings" at bounding box center [46, 86] width 67 height 16
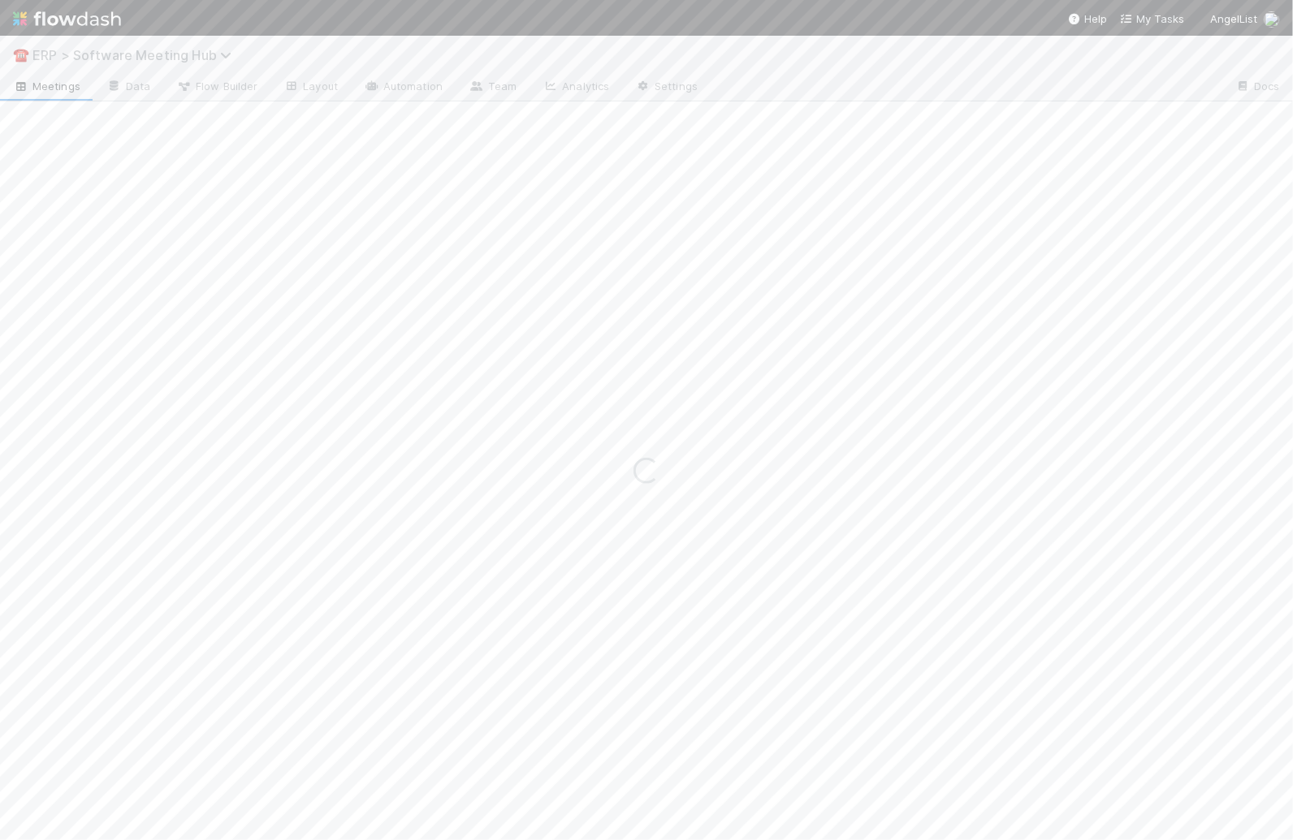
click at [87, 56] on span "ERP > Software Meeting Hub" at bounding box center [135, 55] width 207 height 16
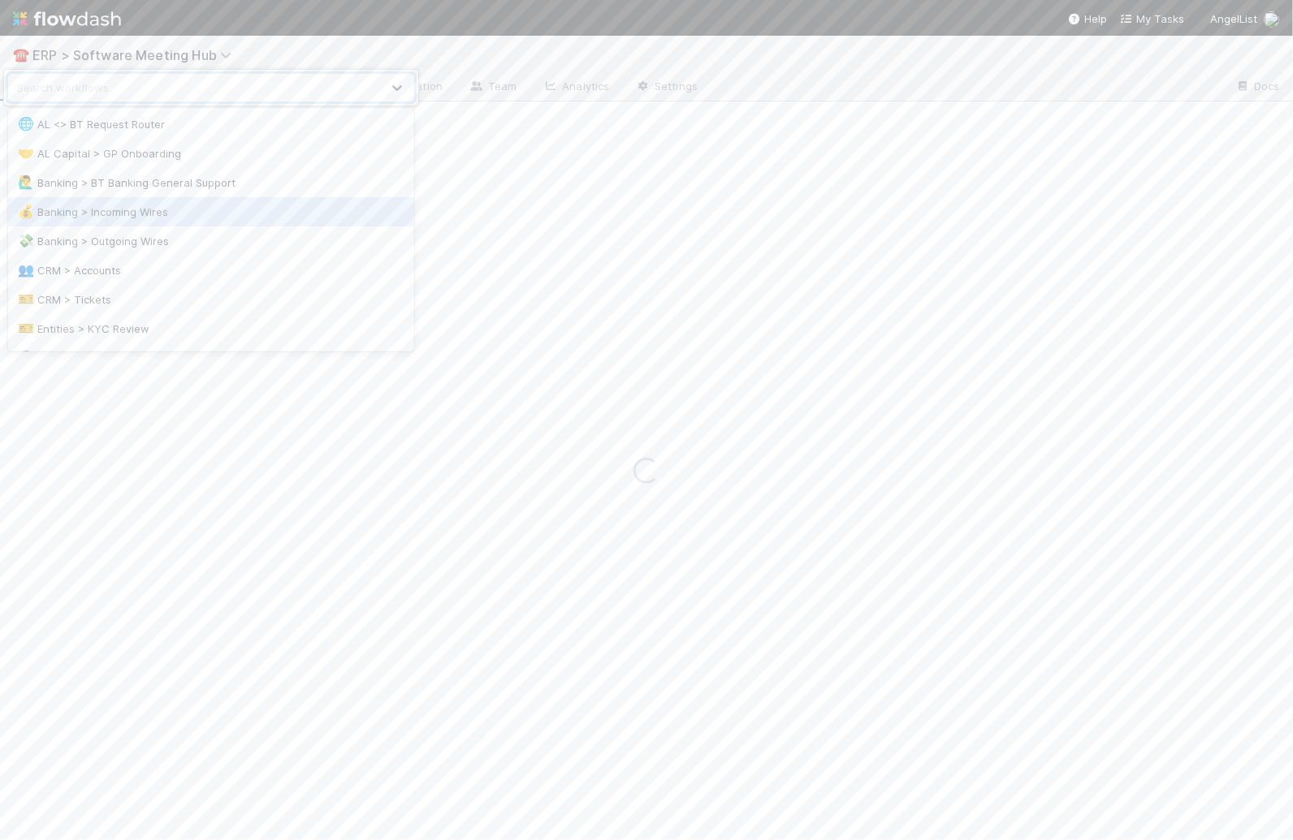
scroll to position [4, 0]
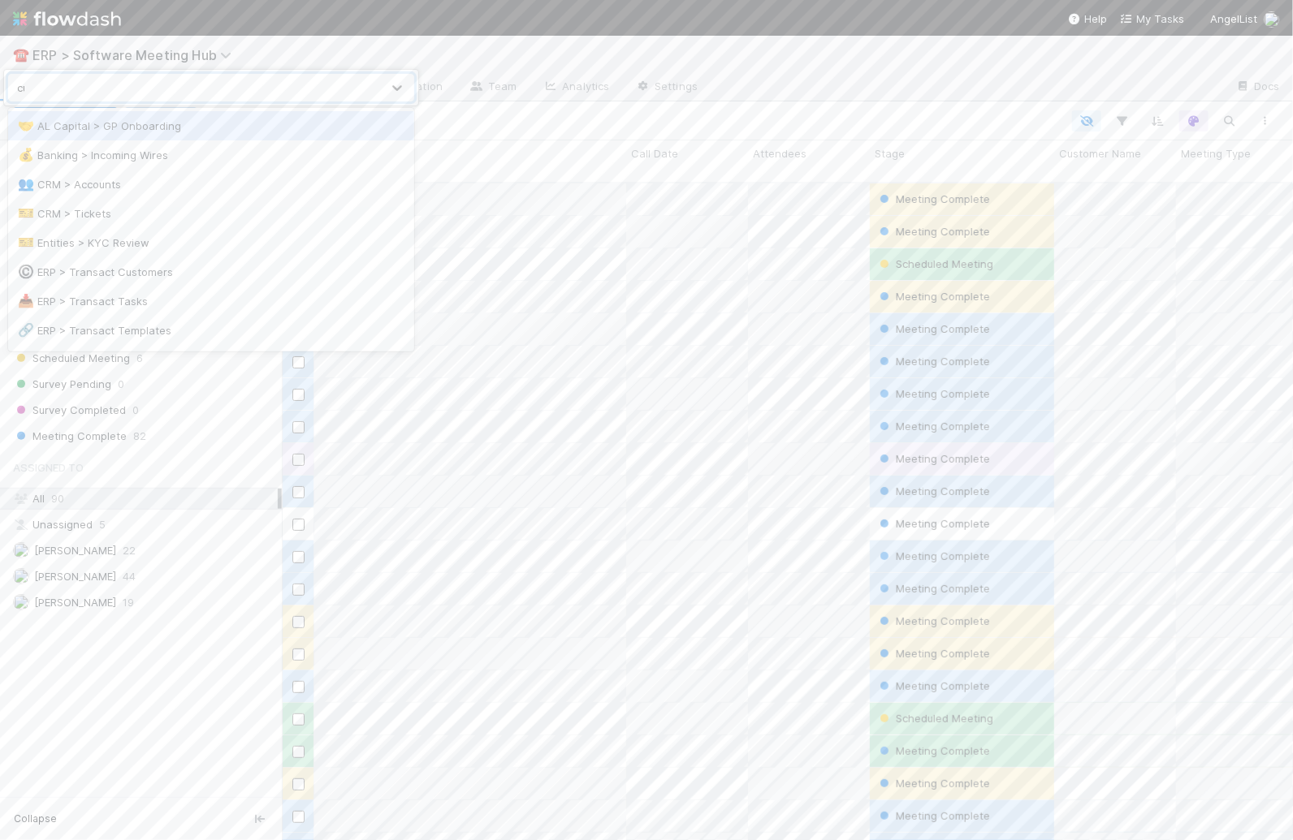
scroll to position [656, 995]
type input "custom"
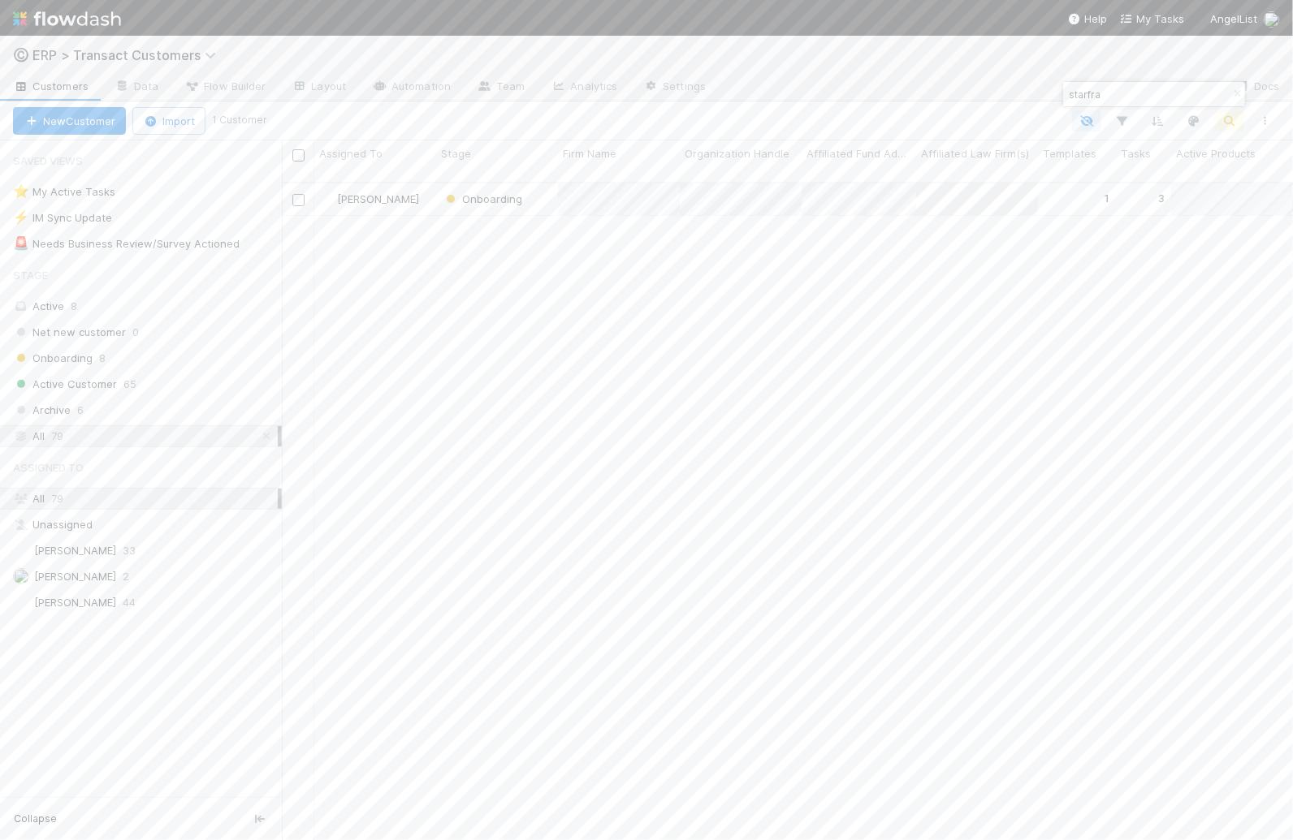
scroll to position [656, 995]
click at [1132, 94] on input "starfra" at bounding box center [1146, 93] width 162 height 19
type input "[PERSON_NAME]"
click at [435, 195] on div "[PERSON_NAME]" at bounding box center [375, 200] width 122 height 32
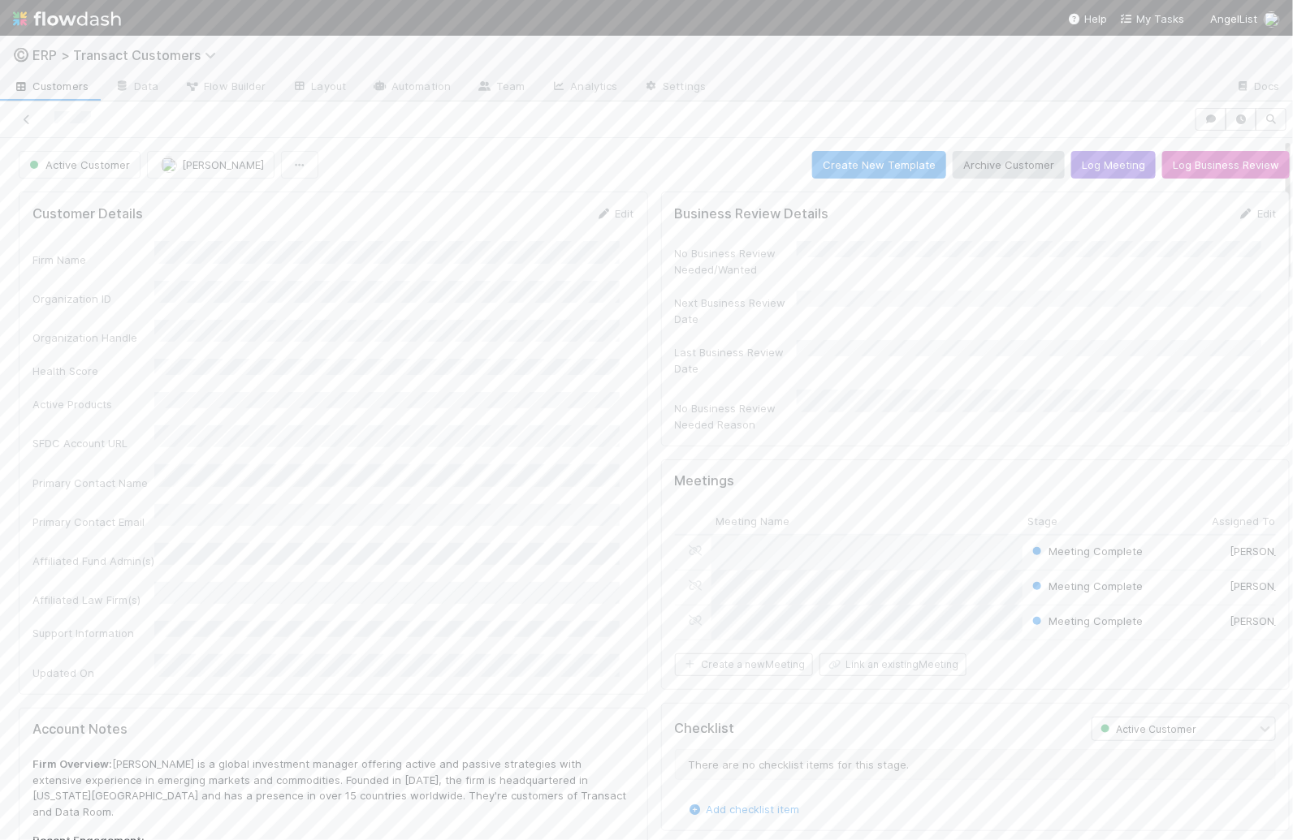
scroll to position [315, 1198]
click at [1071, 157] on button "Log Meeting" at bounding box center [1113, 165] width 84 height 28
drag, startPoint x: 1032, startPoint y: 640, endPoint x: 1008, endPoint y: 641, distance: 24.4
click at [1031, 640] on div at bounding box center [646, 420] width 1293 height 840
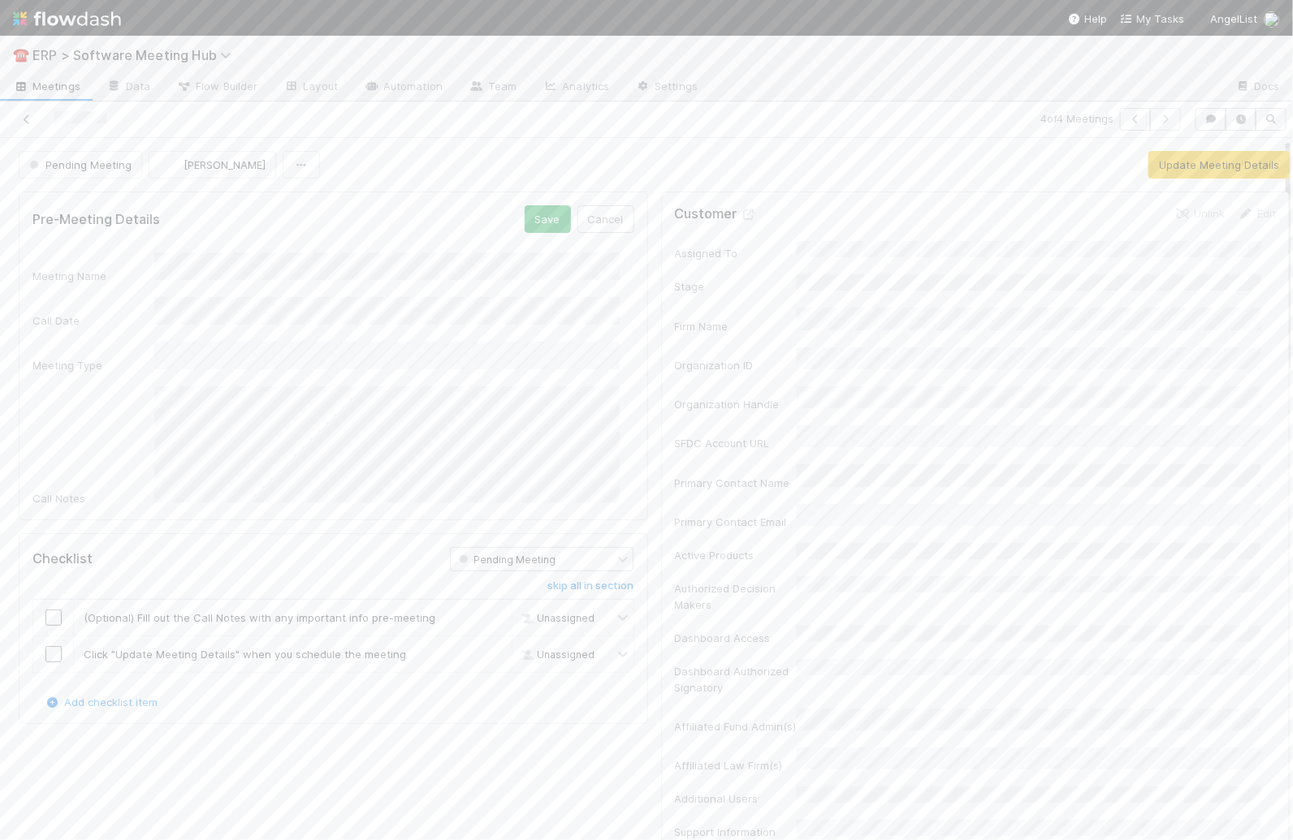
click at [162, 307] on div "Call Date" at bounding box center [333, 313] width 602 height 32
click at [387, 447] on div "14" at bounding box center [382, 445] width 22 height 22
click at [491, 434] on li "2:30 PM" at bounding box center [488, 430] width 69 height 24
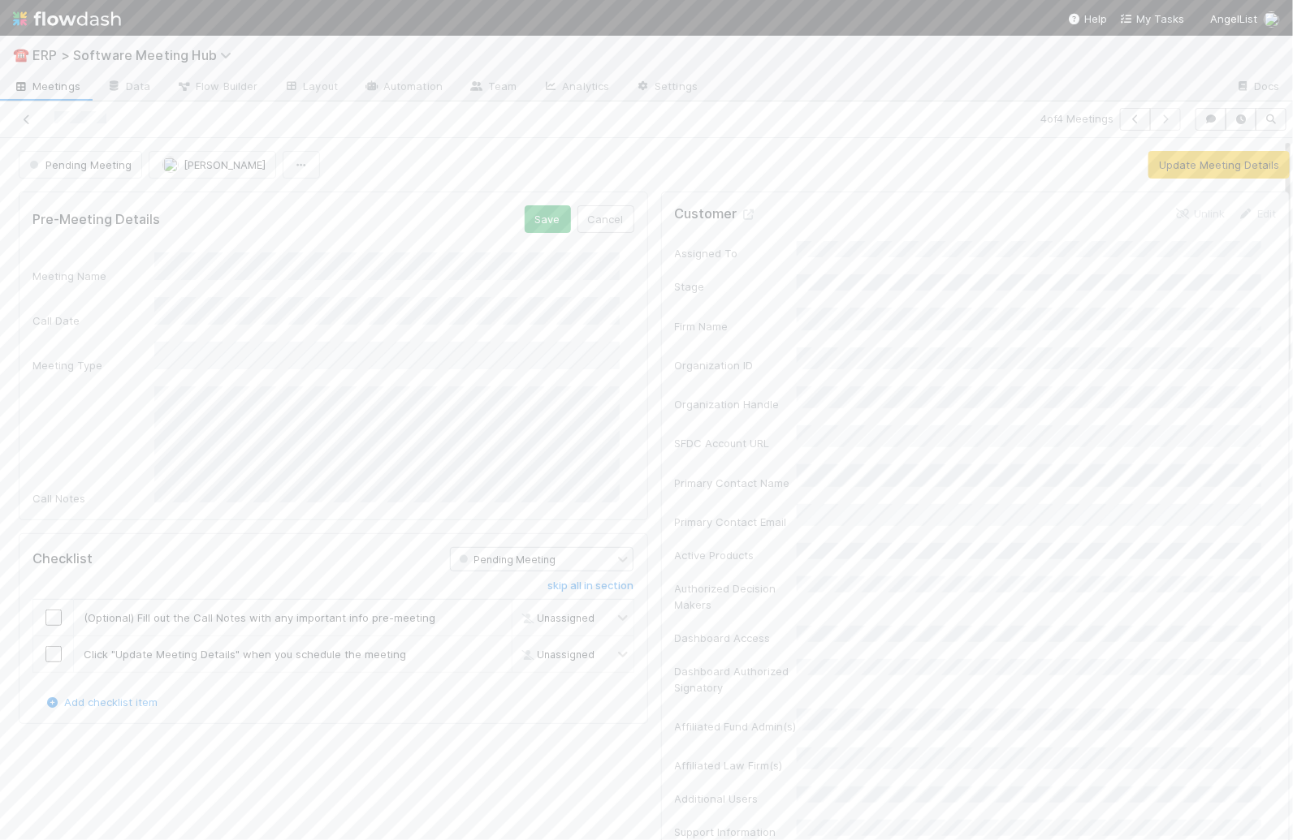
click at [303, 325] on div "Meeting Name Call Date Meeting Type Call Notes" at bounding box center [333, 380] width 602 height 254
click at [310, 526] on div "Monthly Sync" at bounding box center [390, 529] width 459 height 29
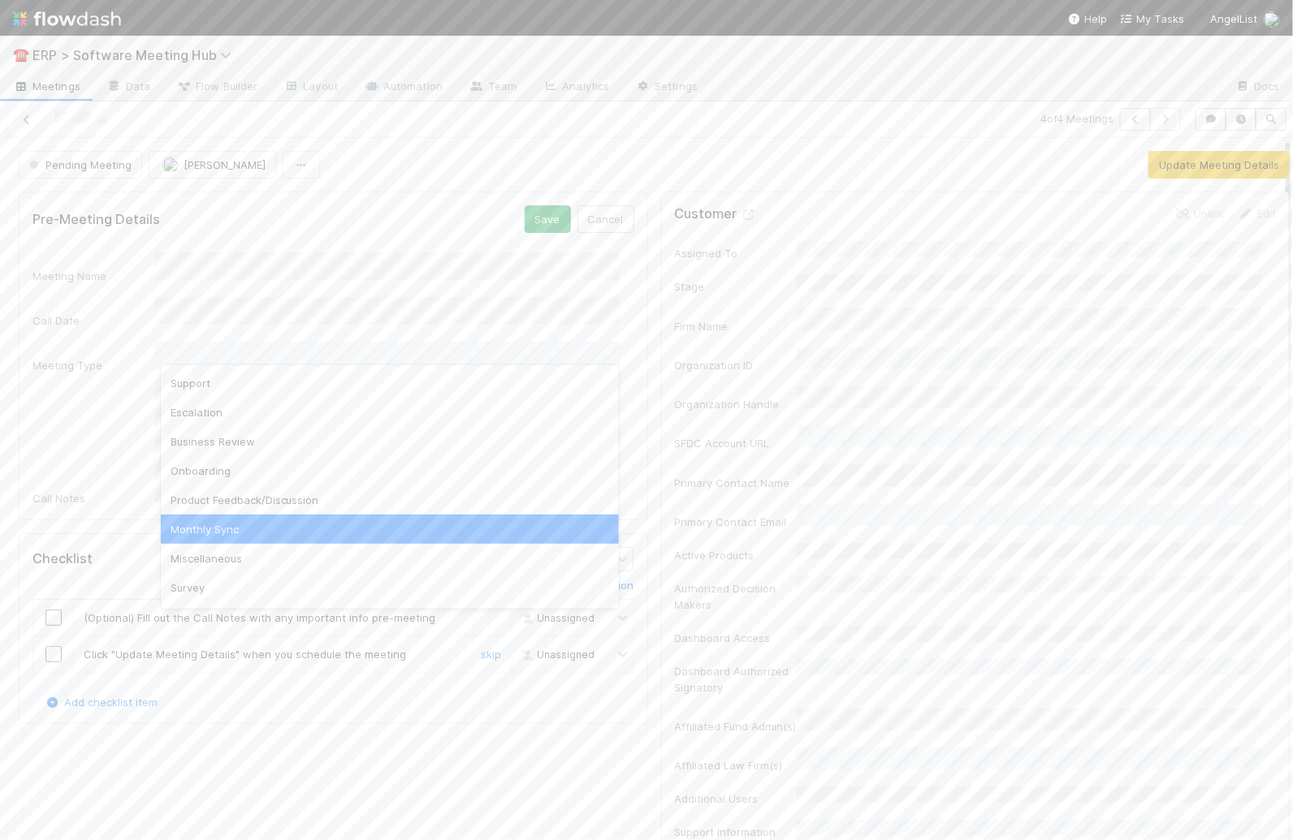
click at [50, 646] on input "checkbox" at bounding box center [53, 654] width 16 height 16
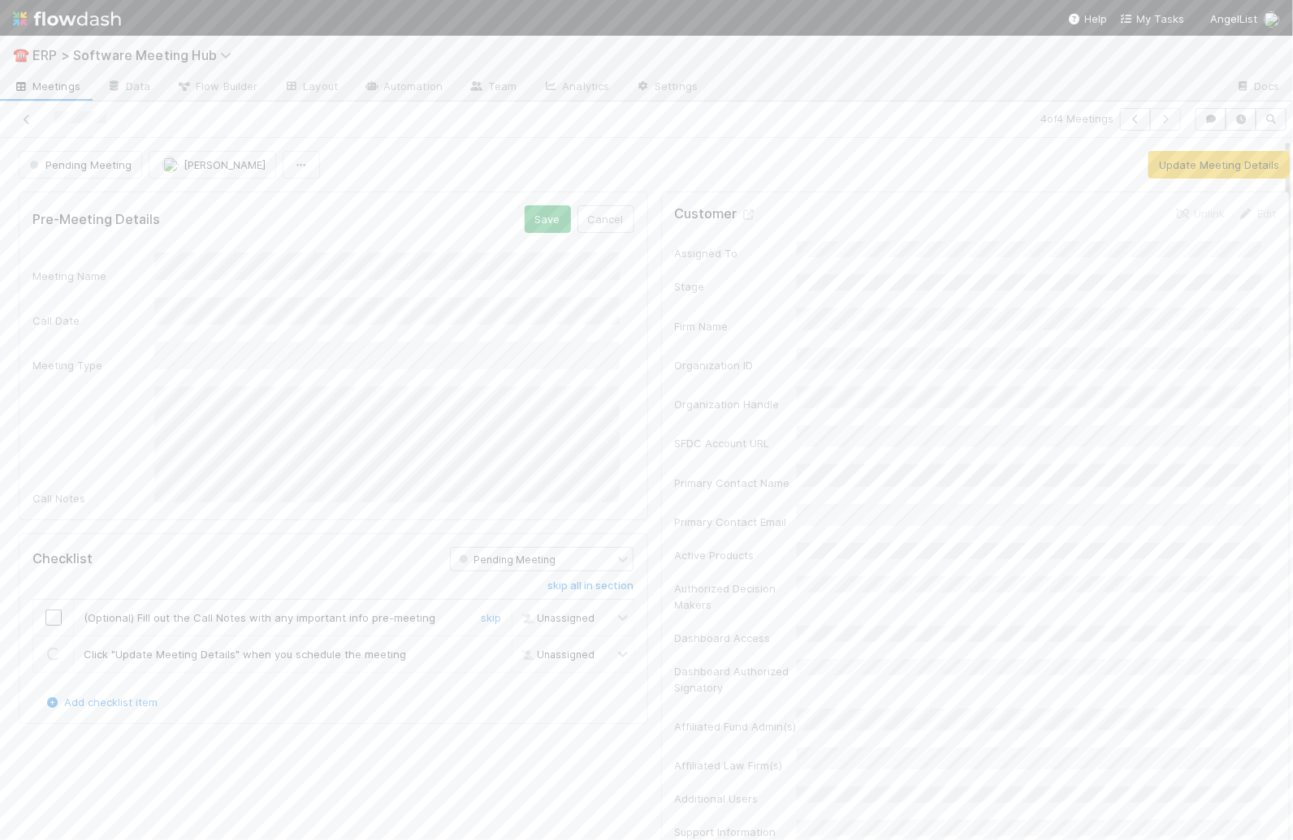
click at [57, 610] on input "checkbox" at bounding box center [53, 618] width 16 height 16
click at [55, 646] on input "checkbox" at bounding box center [53, 654] width 16 height 16
click at [58, 646] on input "checkbox" at bounding box center [53, 654] width 16 height 16
click at [550, 213] on button "Save" at bounding box center [548, 219] width 46 height 28
click at [1214, 163] on button "Update Meeting Details" at bounding box center [1218, 165] width 141 height 28
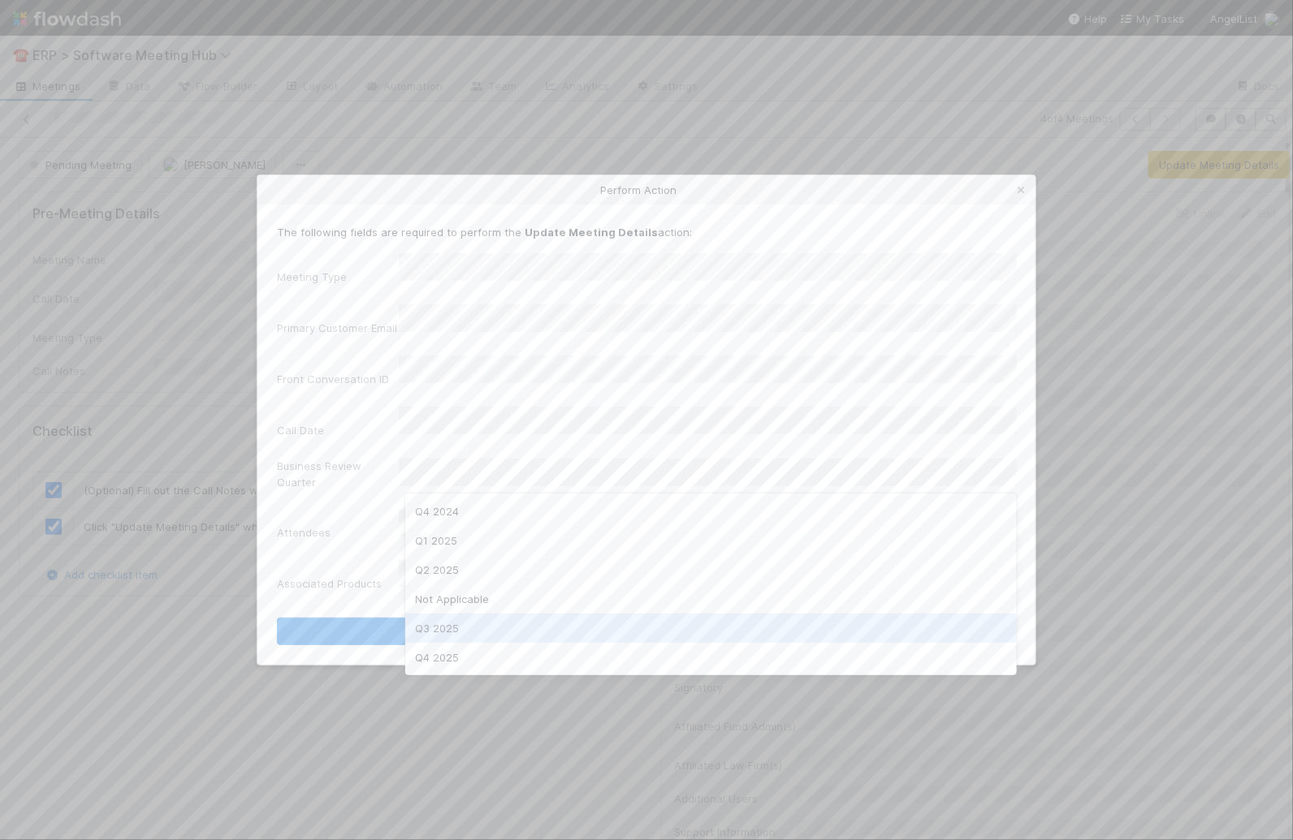
click at [516, 632] on div "Q3 2025" at bounding box center [710, 628] width 611 height 29
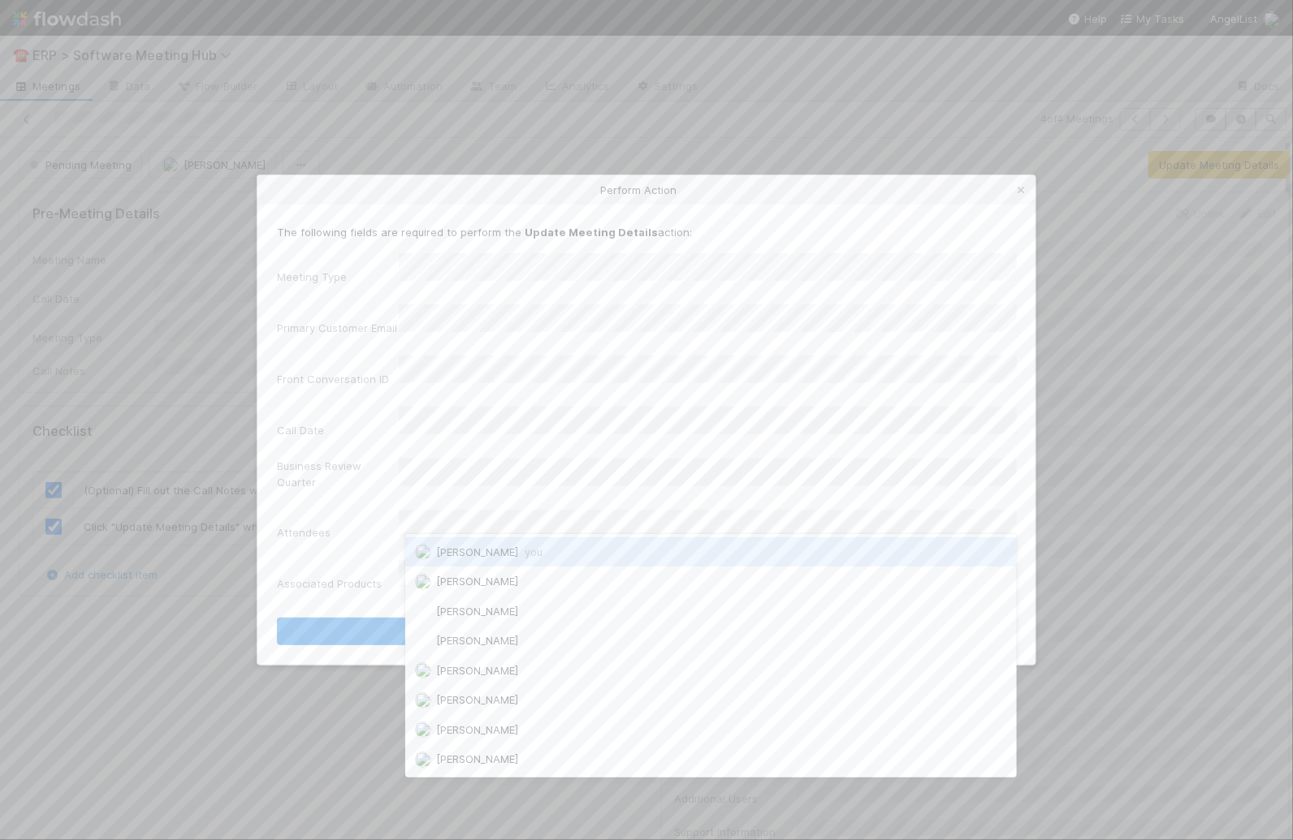
click at [465, 541] on div "[PERSON_NAME] you" at bounding box center [710, 552] width 611 height 29
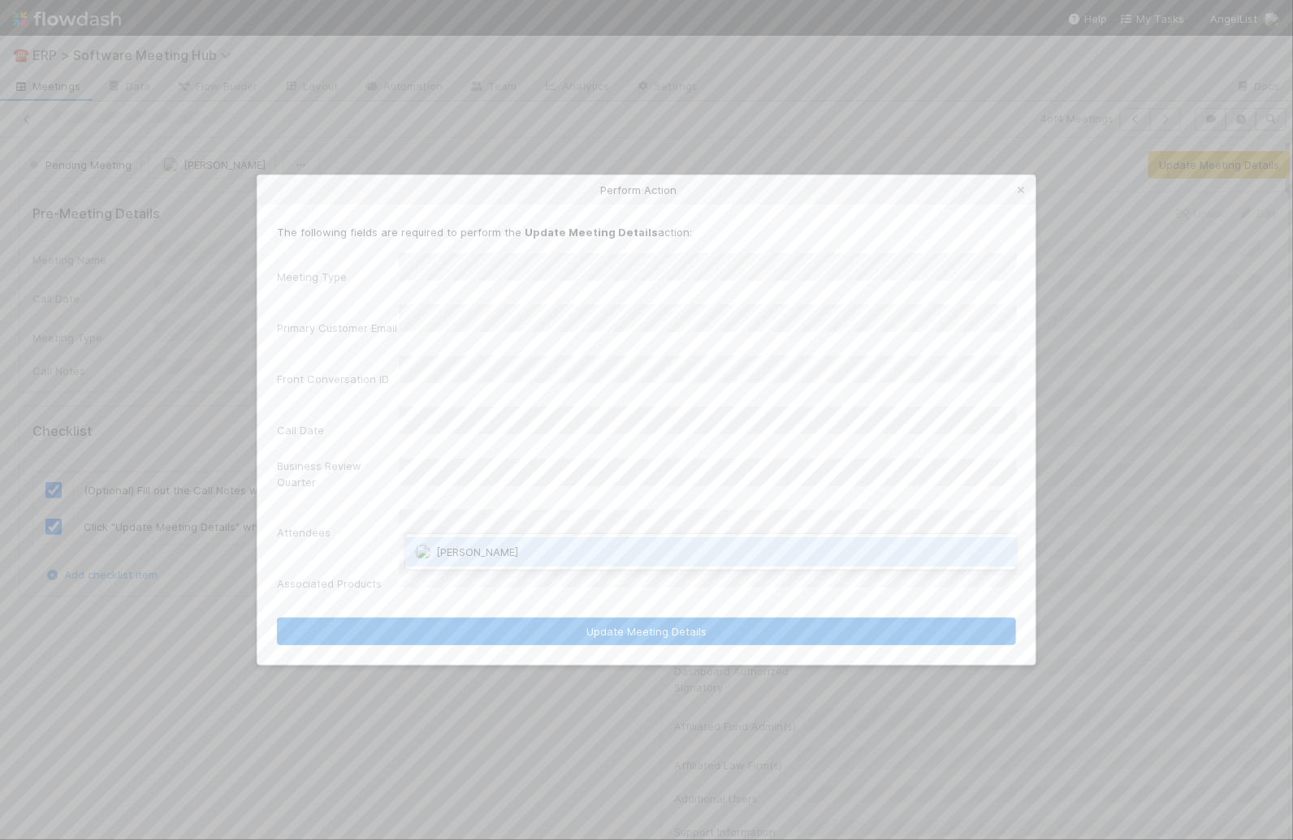
click at [461, 547] on span "[PERSON_NAME]" at bounding box center [477, 552] width 82 height 13
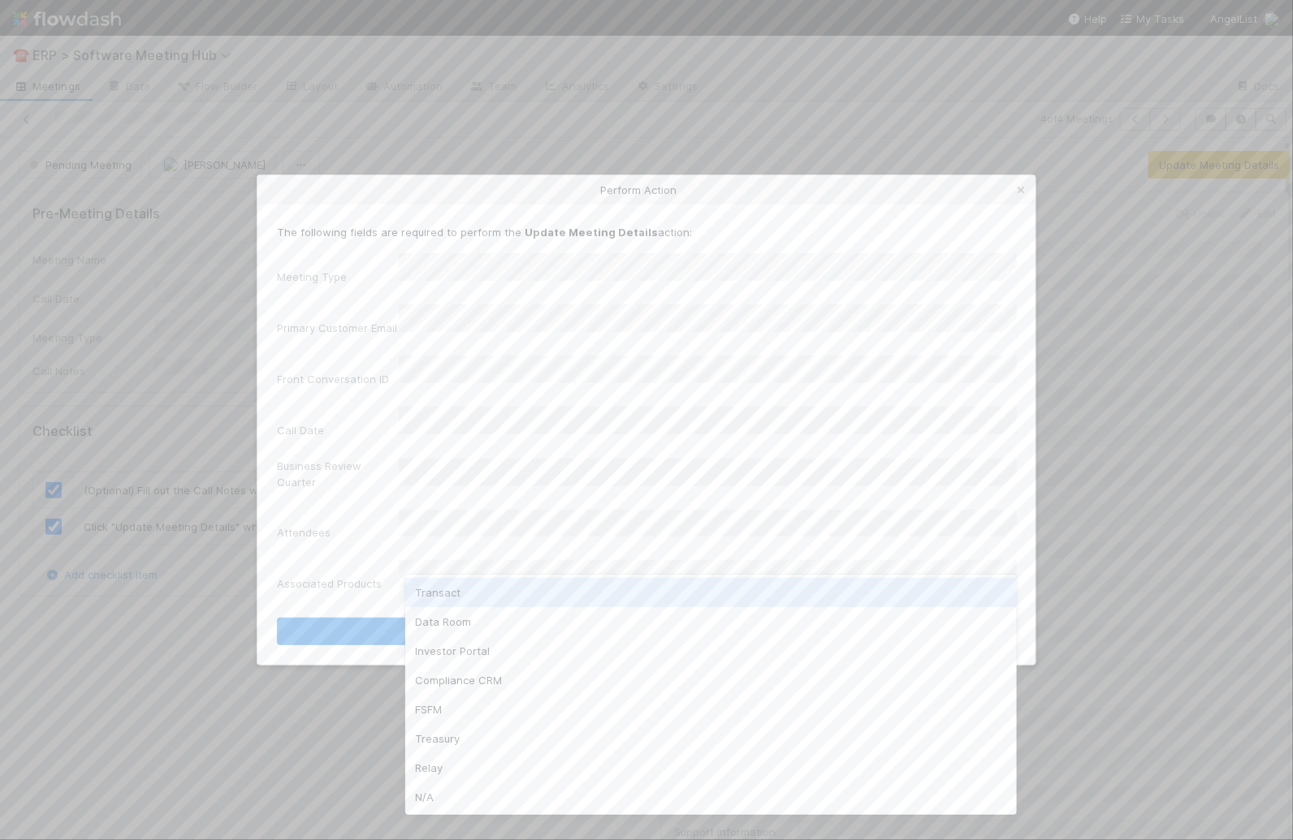
click at [496, 595] on div "Transact" at bounding box center [710, 592] width 611 height 29
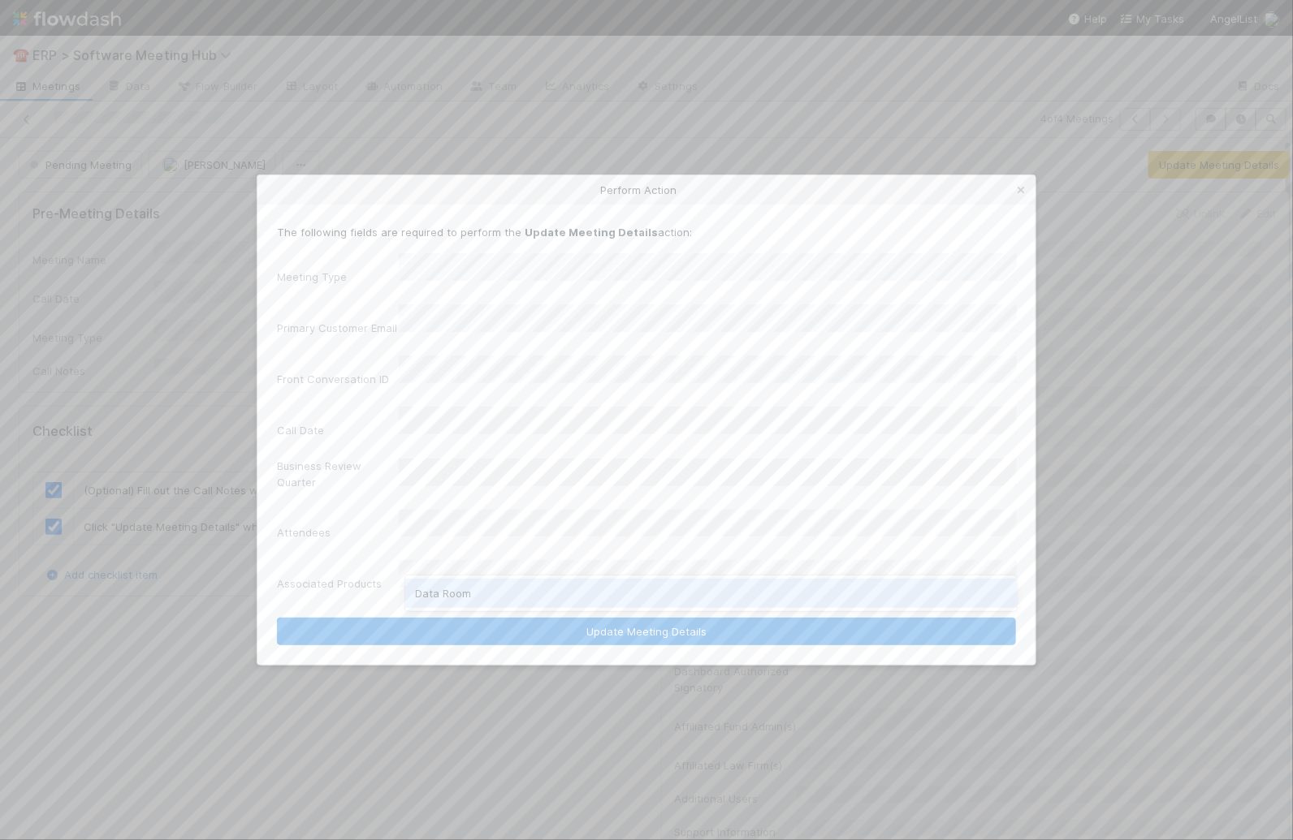
click at [484, 598] on div "Data Room" at bounding box center [710, 593] width 611 height 29
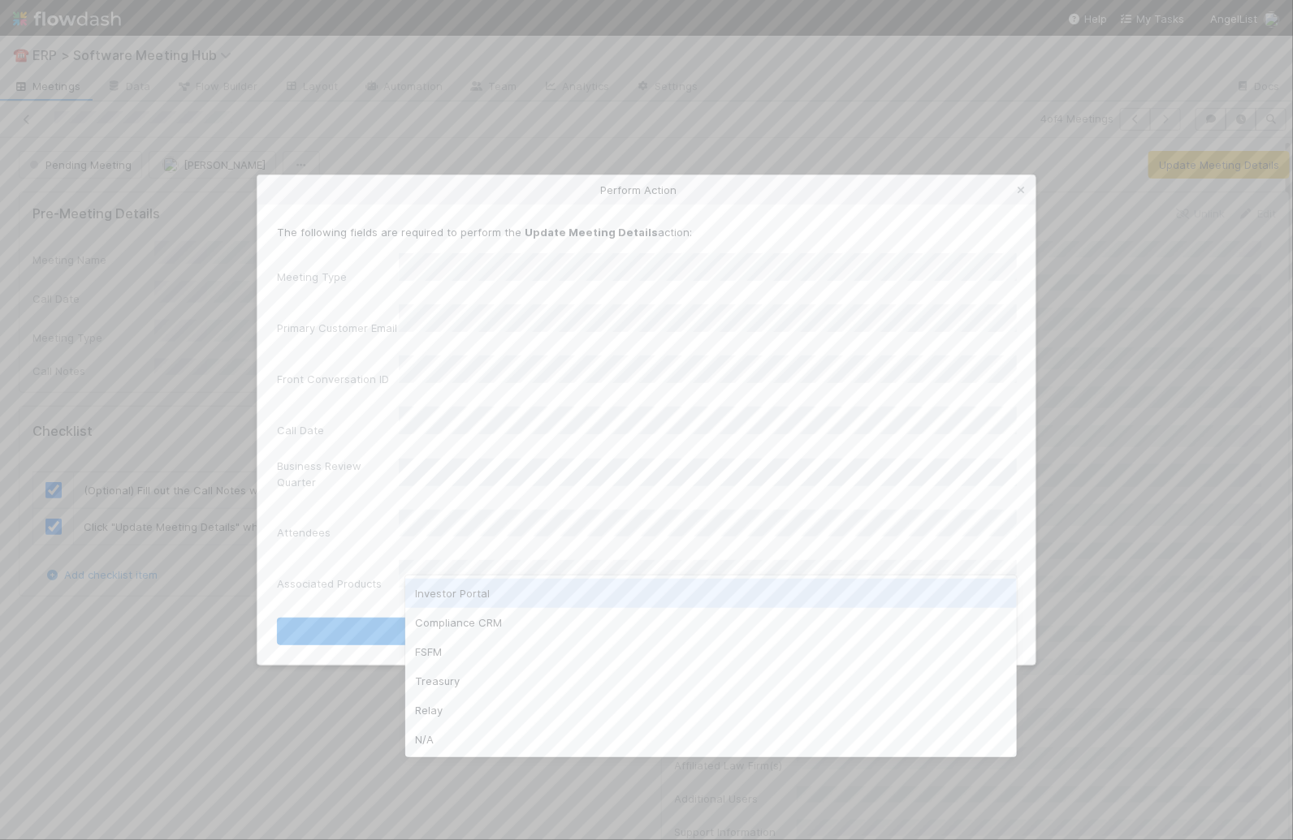
click at [317, 525] on label"] "Attendees" at bounding box center [304, 533] width 54 height 16
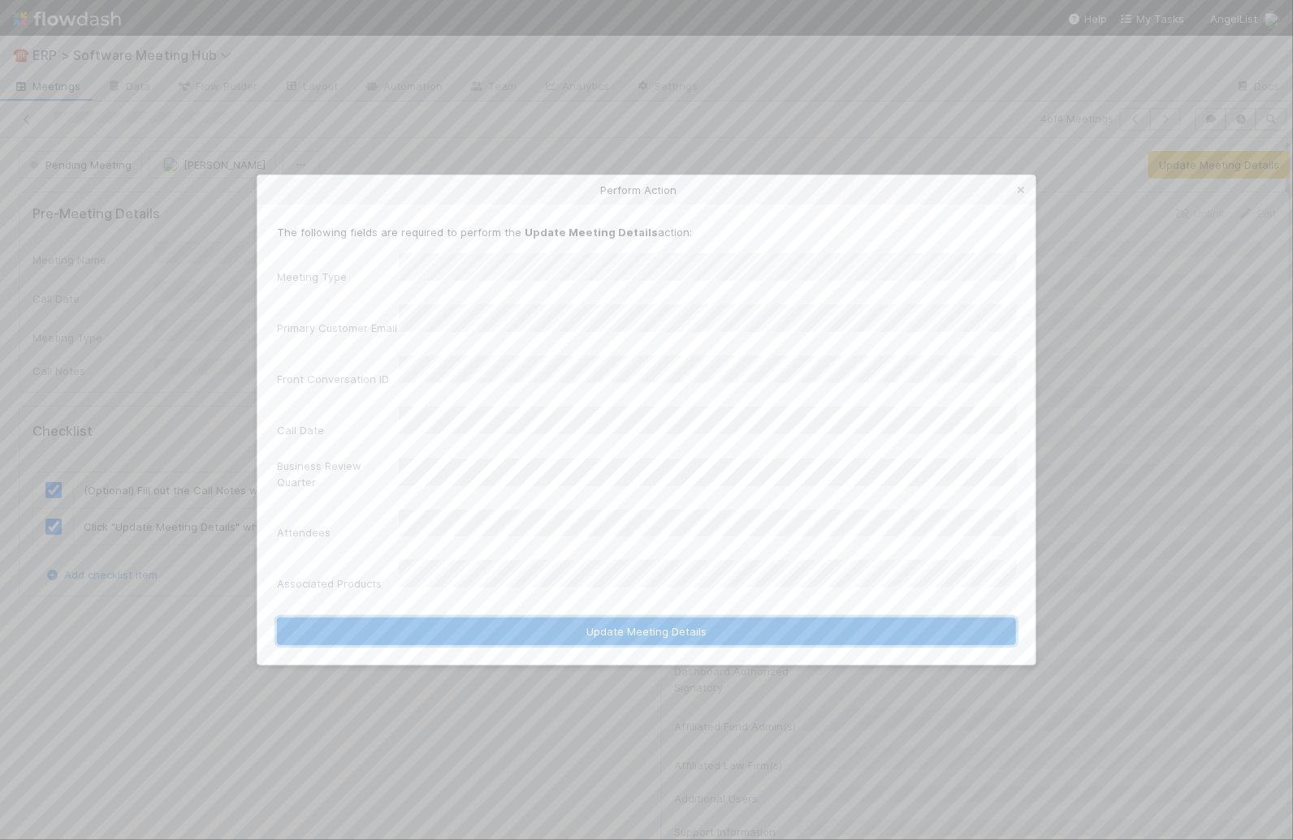
click at [474, 618] on button "Update Meeting Details" at bounding box center [646, 632] width 739 height 28
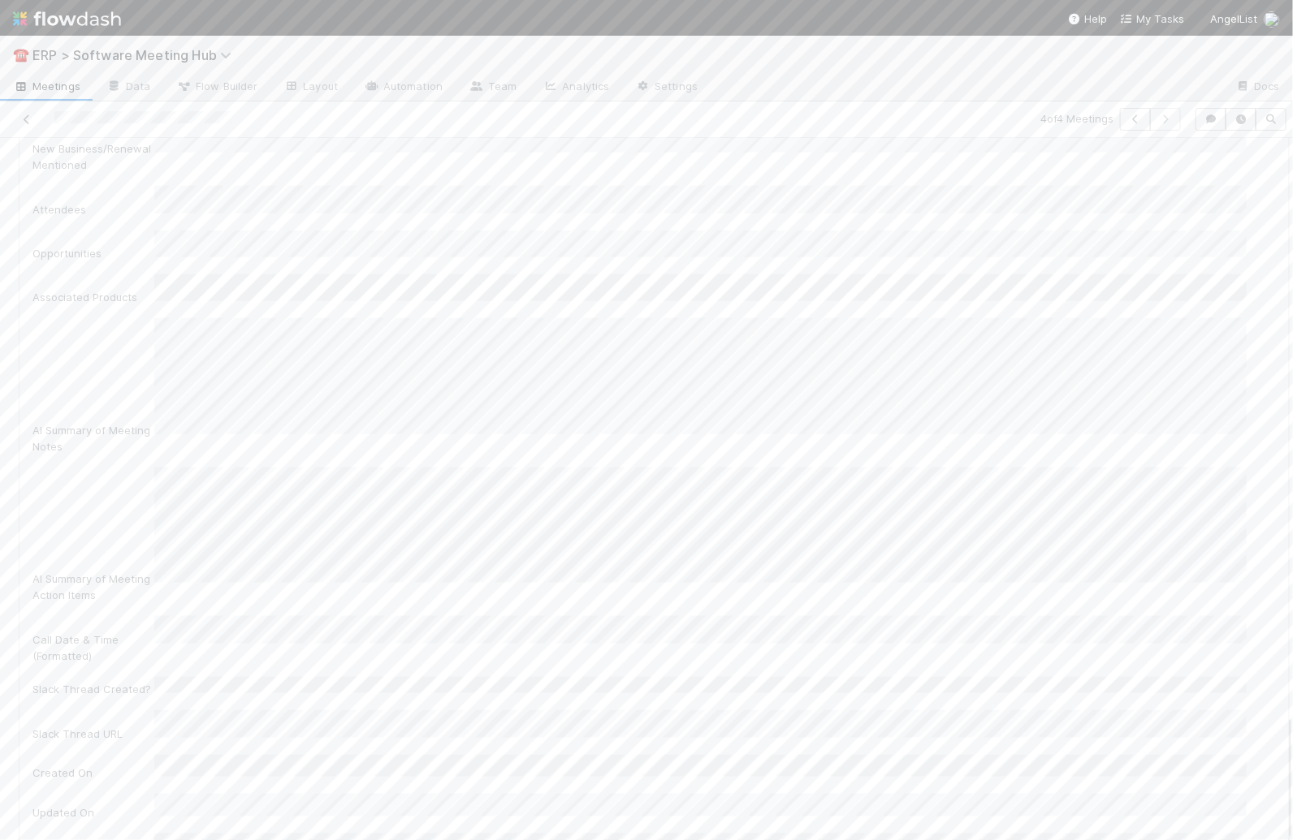
scroll to position [15, 0]
click at [1166, 259] on button "Save" at bounding box center [1189, 273] width 46 height 28
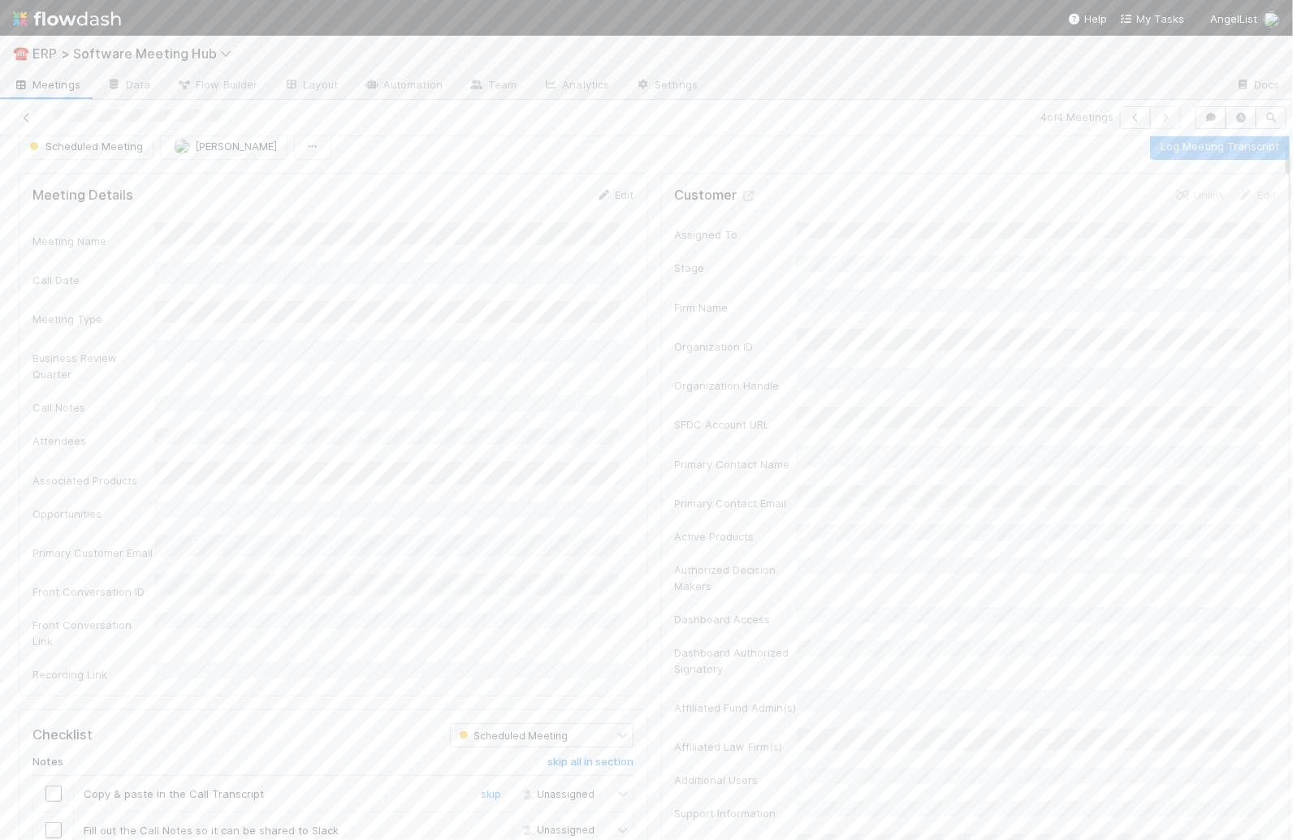
click at [46, 786] on input "checkbox" at bounding box center [53, 794] width 16 height 16
click at [54, 823] on input "checkbox" at bounding box center [53, 831] width 16 height 16
checkbox input "true"
click at [1179, 138] on button "Log Meeting Transcript" at bounding box center [1220, 146] width 140 height 28
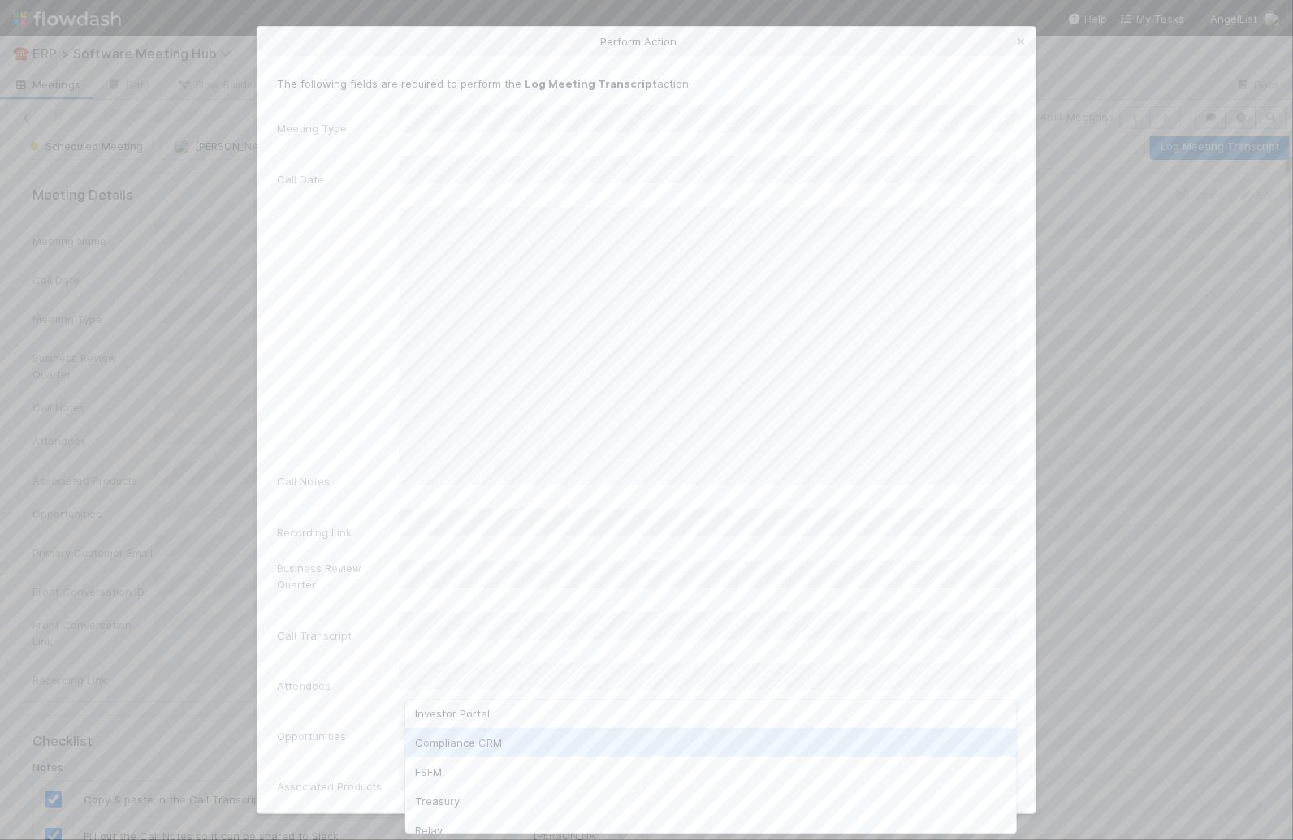
scroll to position [106, 0]
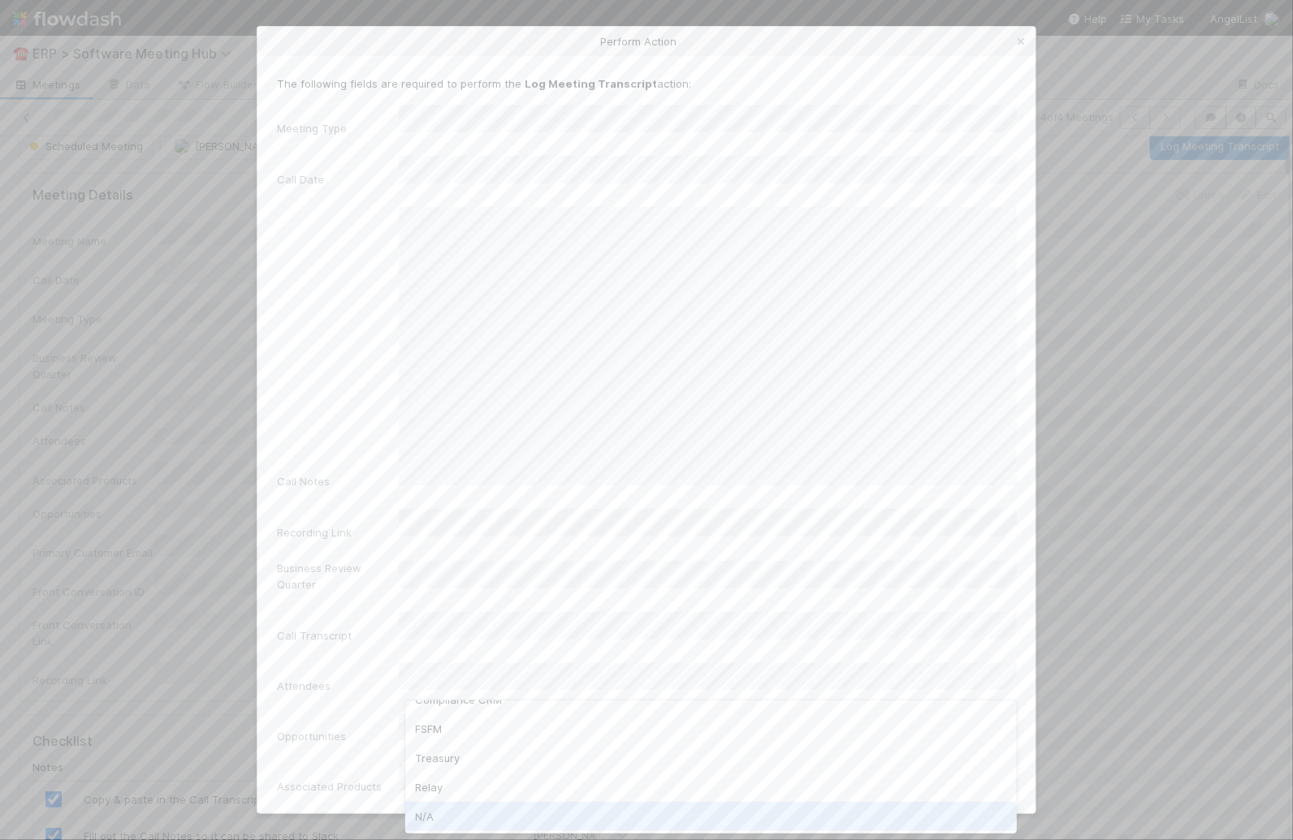
click at [515, 810] on div "N/A" at bounding box center [710, 816] width 611 height 29
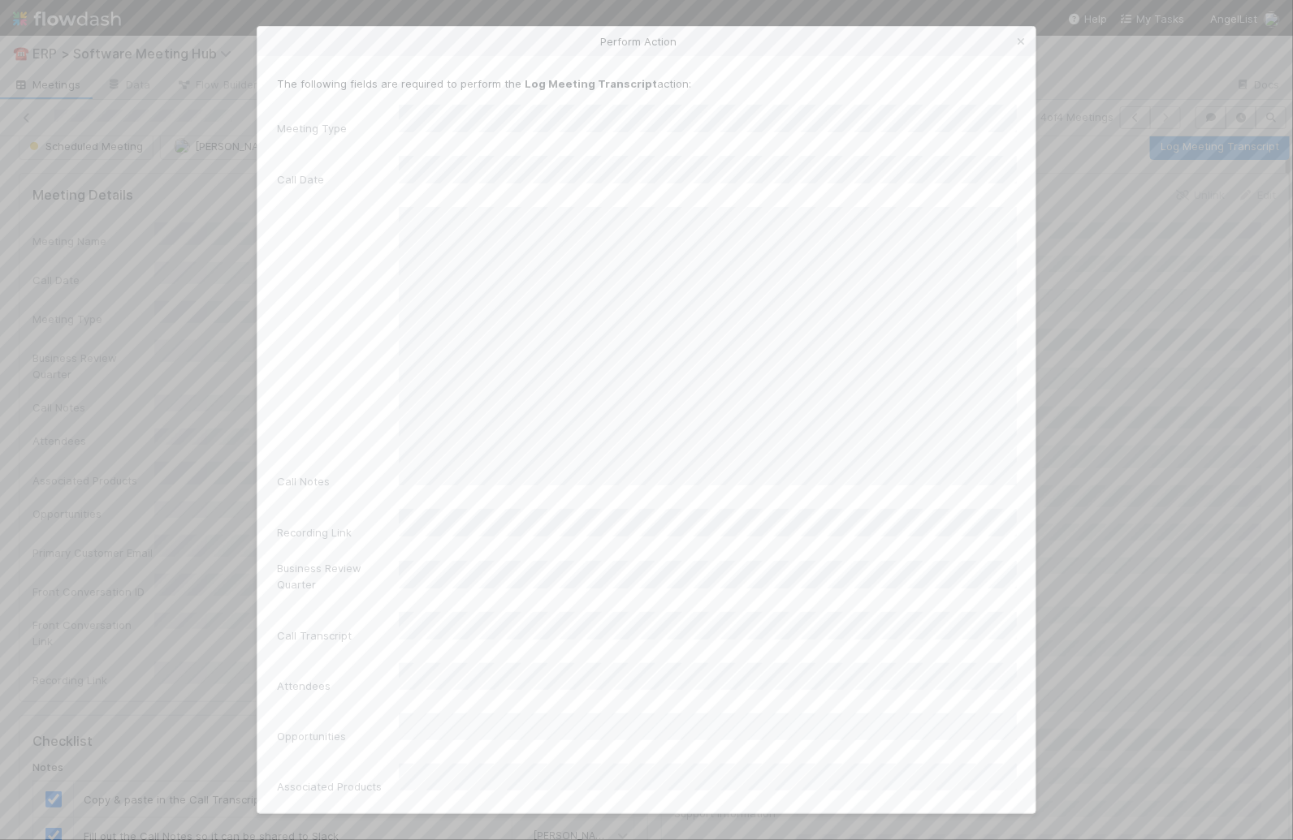
click at [504, 821] on button "Log Meeting Transcript" at bounding box center [646, 835] width 739 height 28
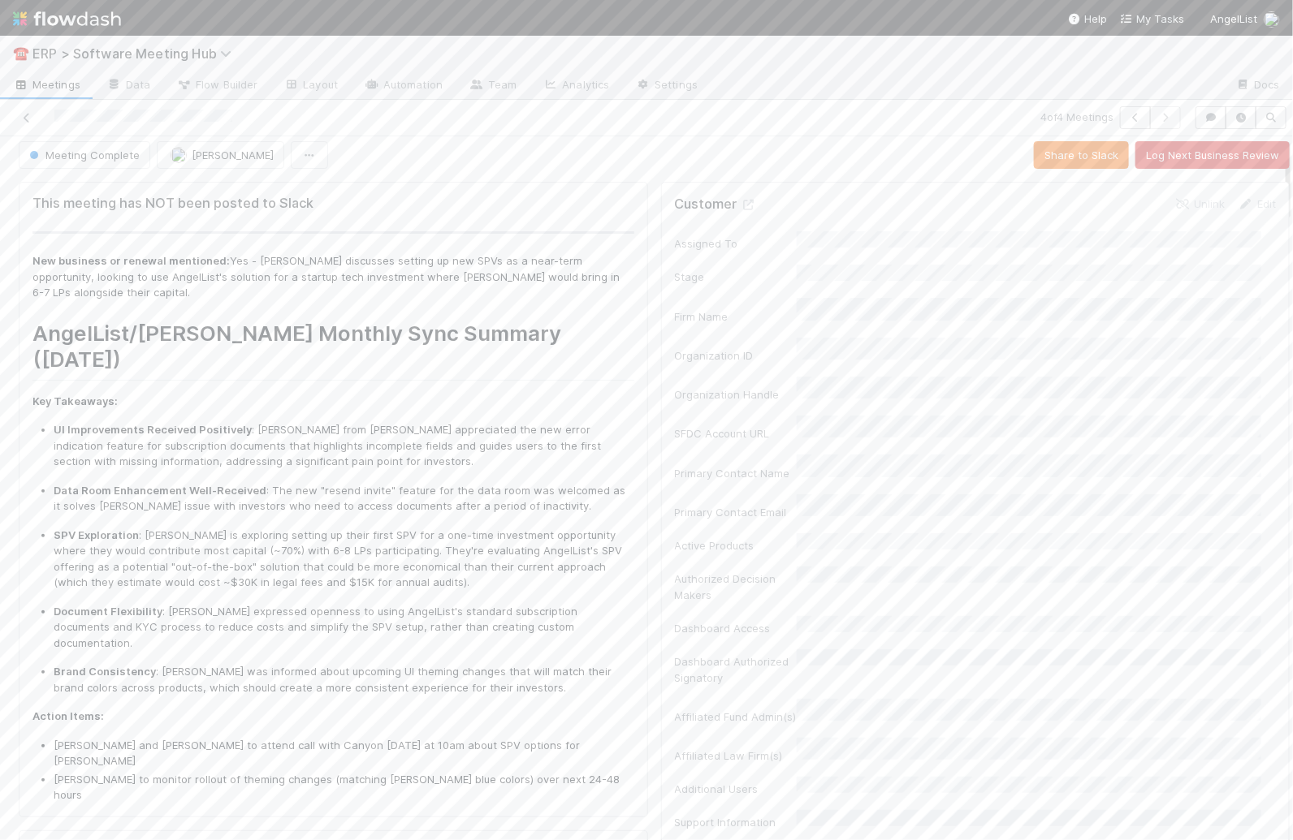
scroll to position [0, 0]
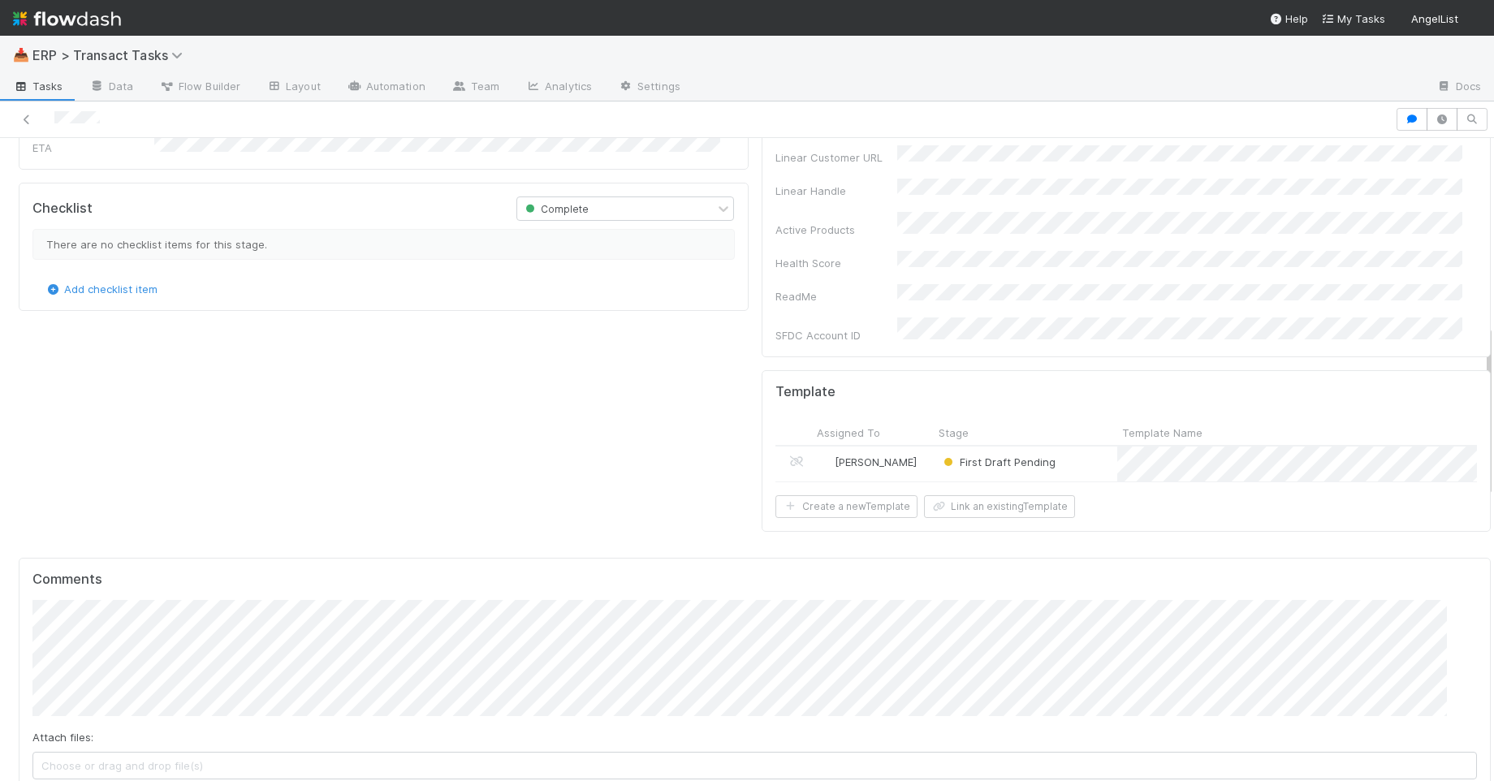
scroll to position [386, 0]
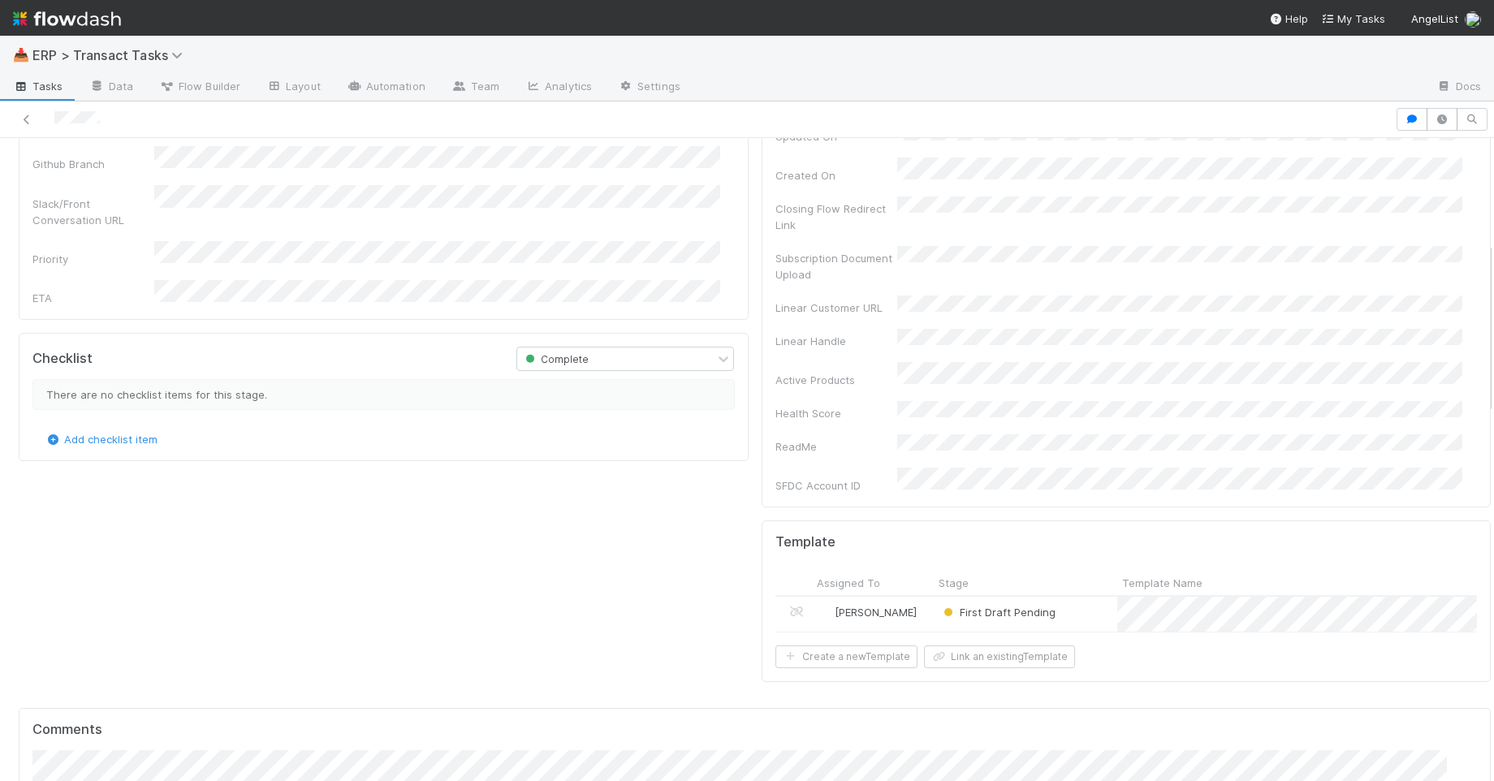
click at [905, 597] on div "[PERSON_NAME]" at bounding box center [873, 614] width 122 height 34
